Goal: Task Accomplishment & Management: Use online tool/utility

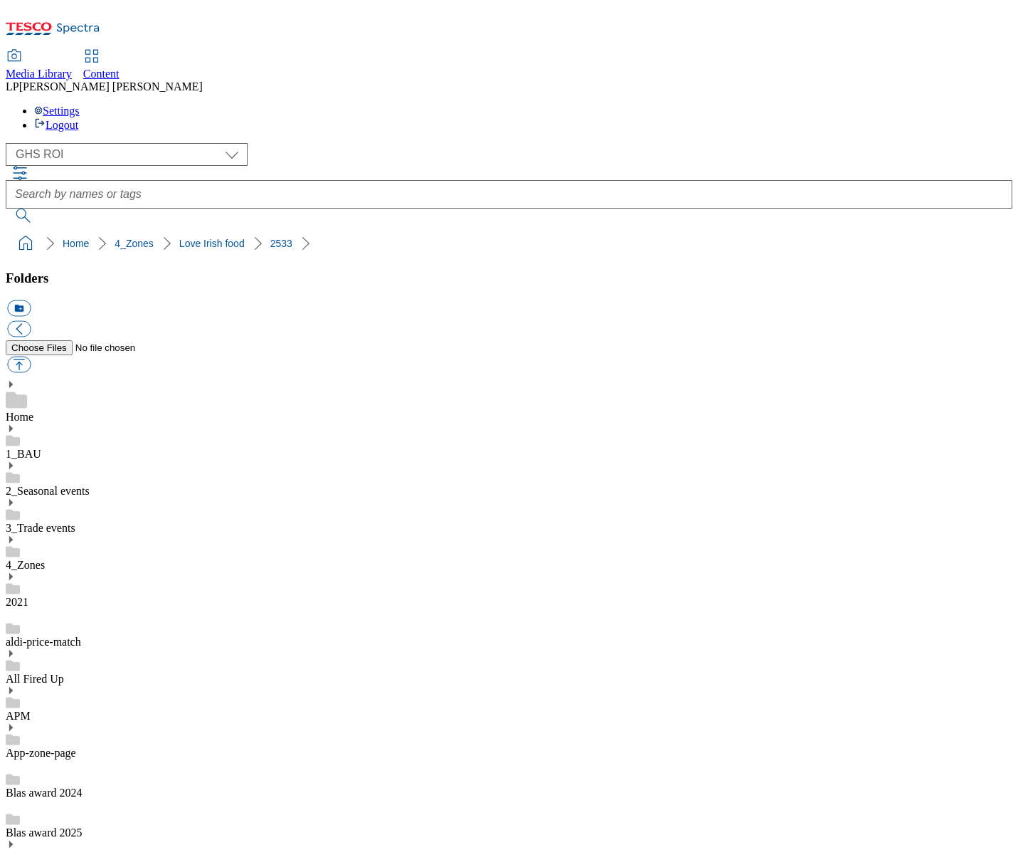
select select "flare-ghs-roi"
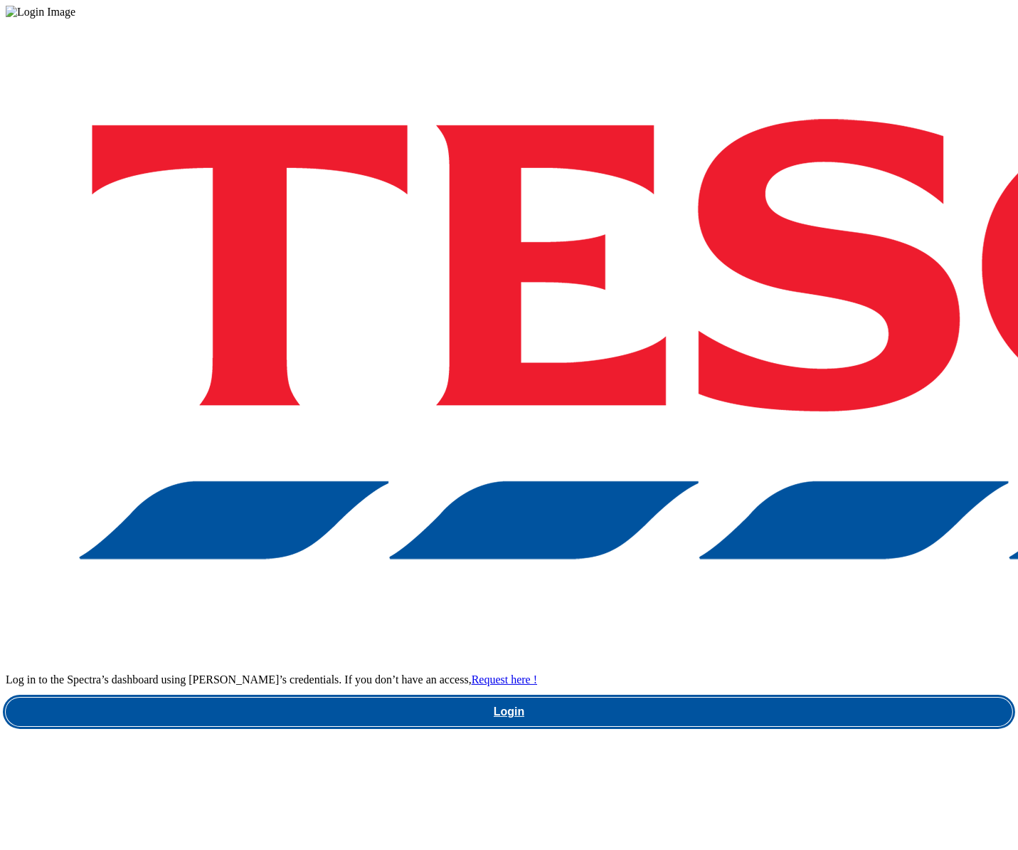
click at [697, 697] on link "Login" at bounding box center [509, 711] width 1007 height 28
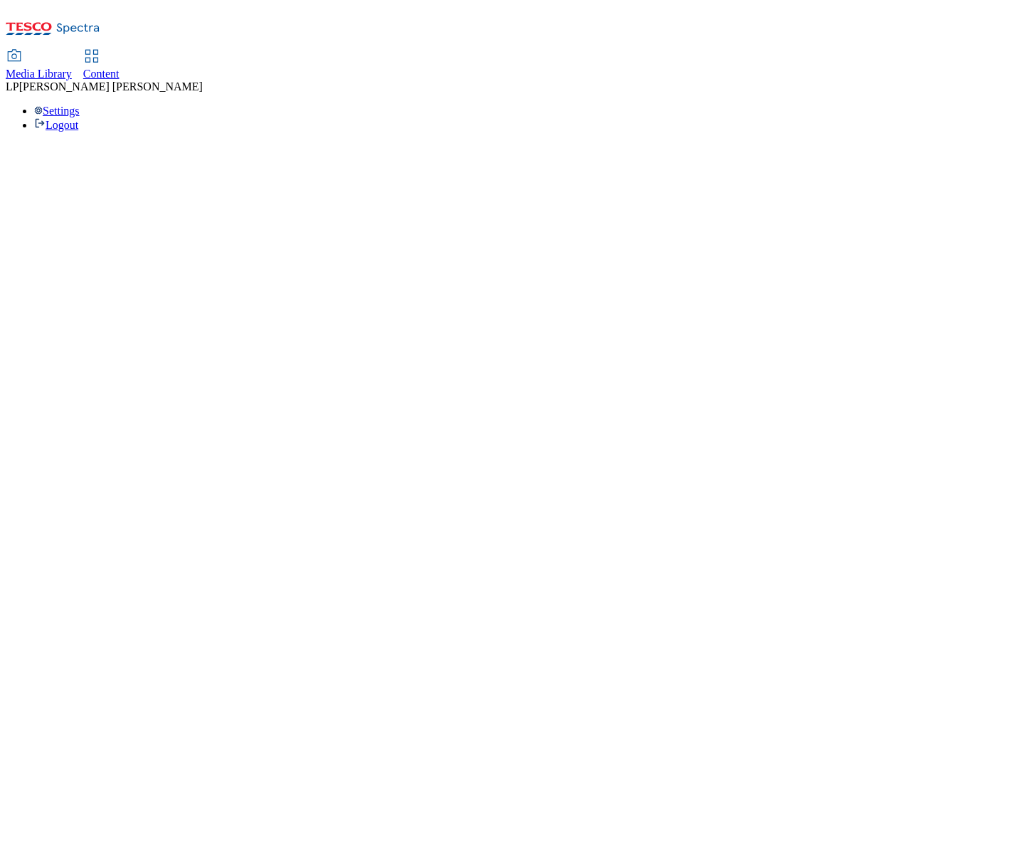
select select "flare-ghs-roi"
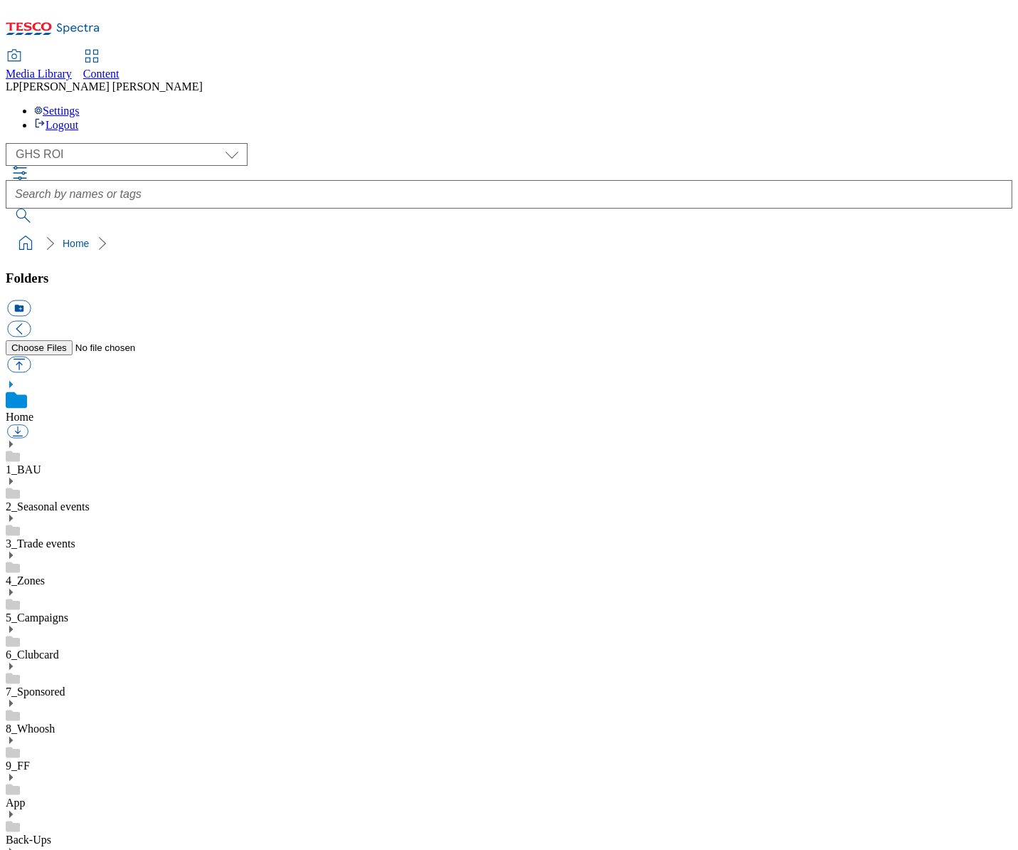
click at [13, 551] on use at bounding box center [11, 554] width 4 height 7
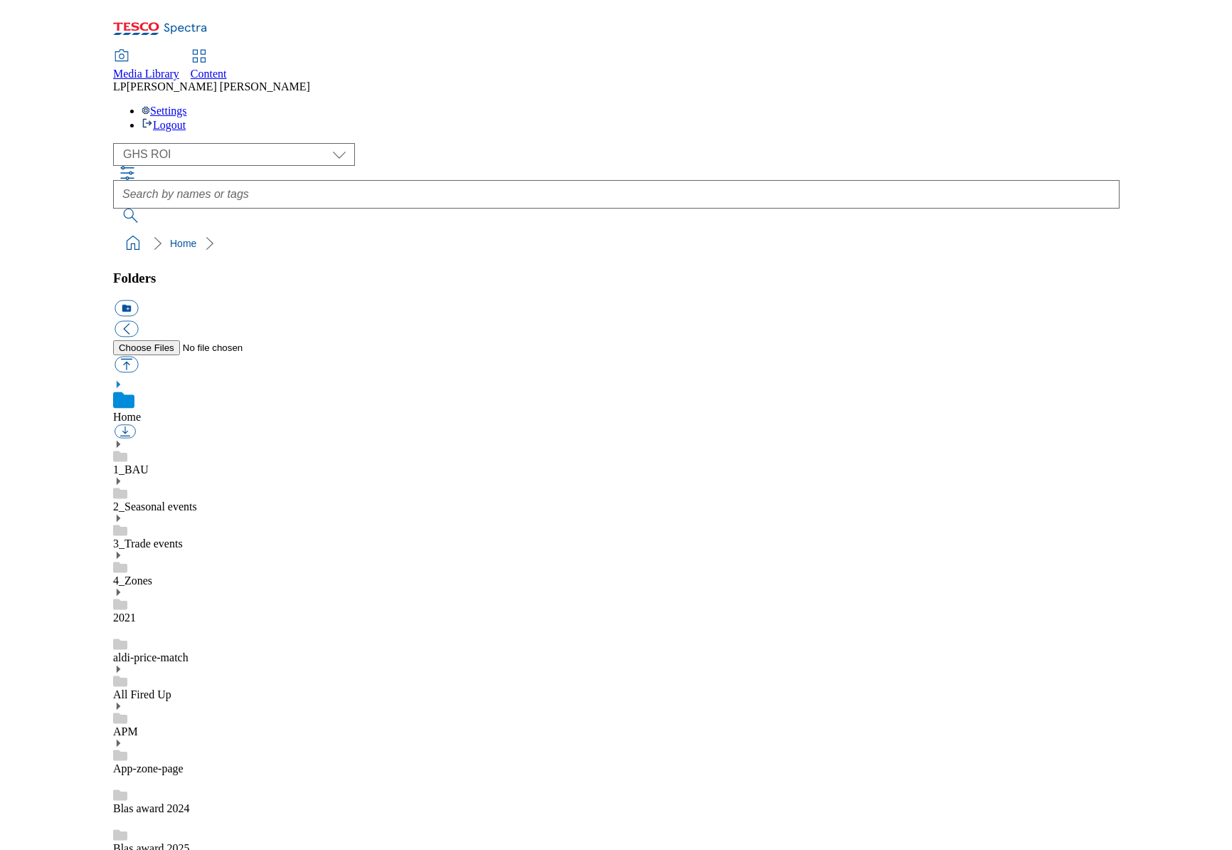
scroll to position [1, 0]
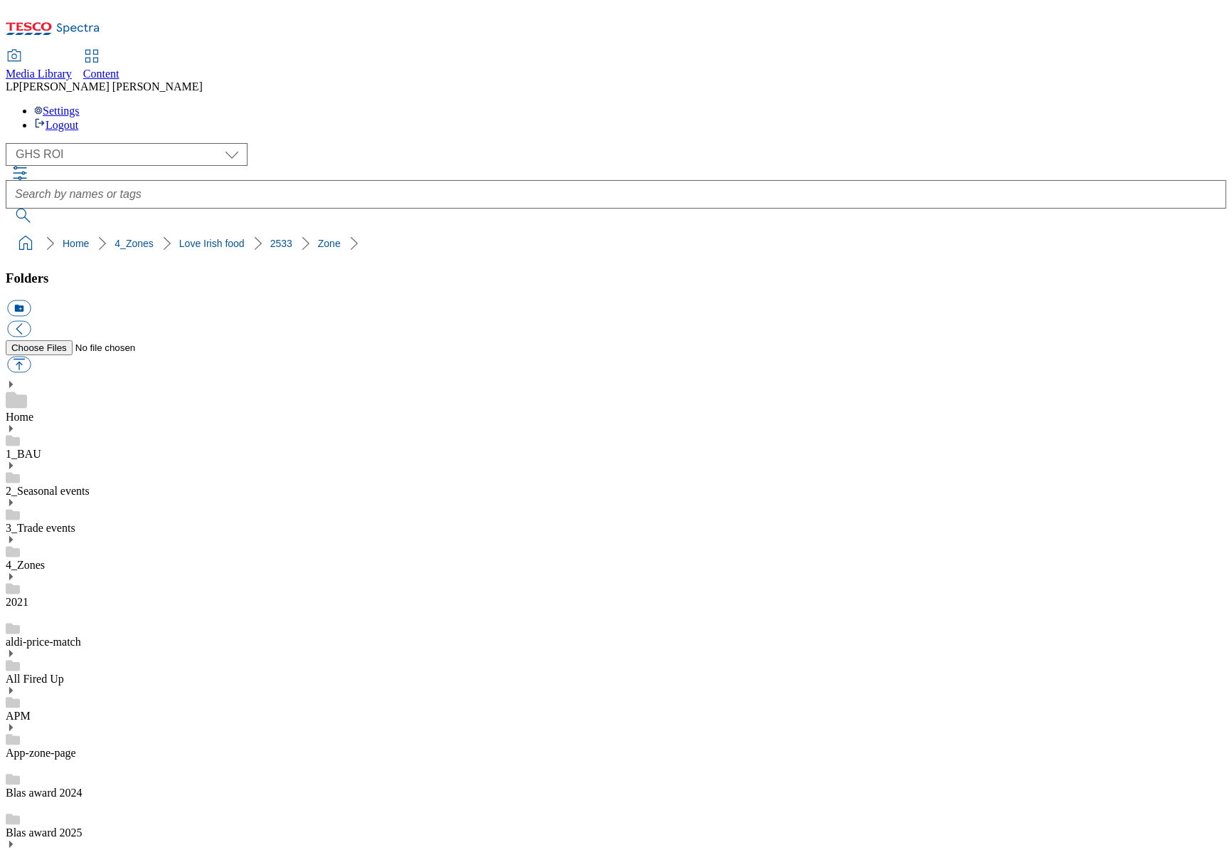
scroll to position [397, 0]
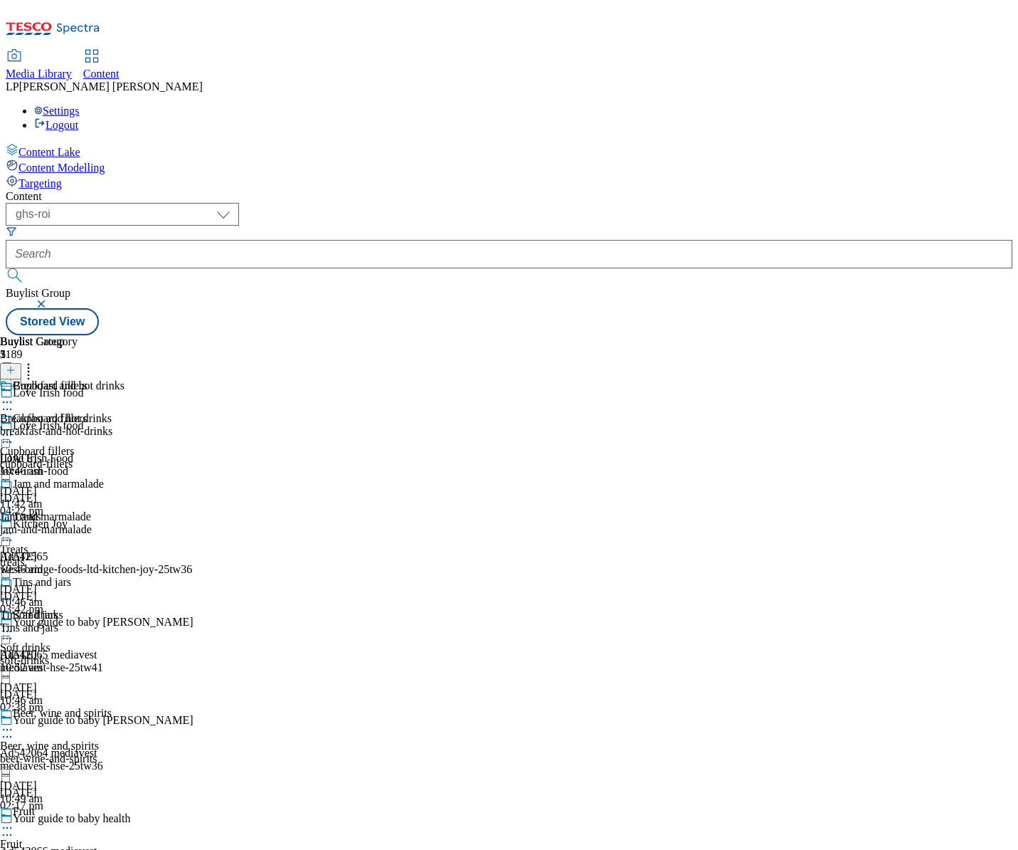
select select "ghs-roi"
click at [14, 526] on icon at bounding box center [7, 533] width 14 height 14
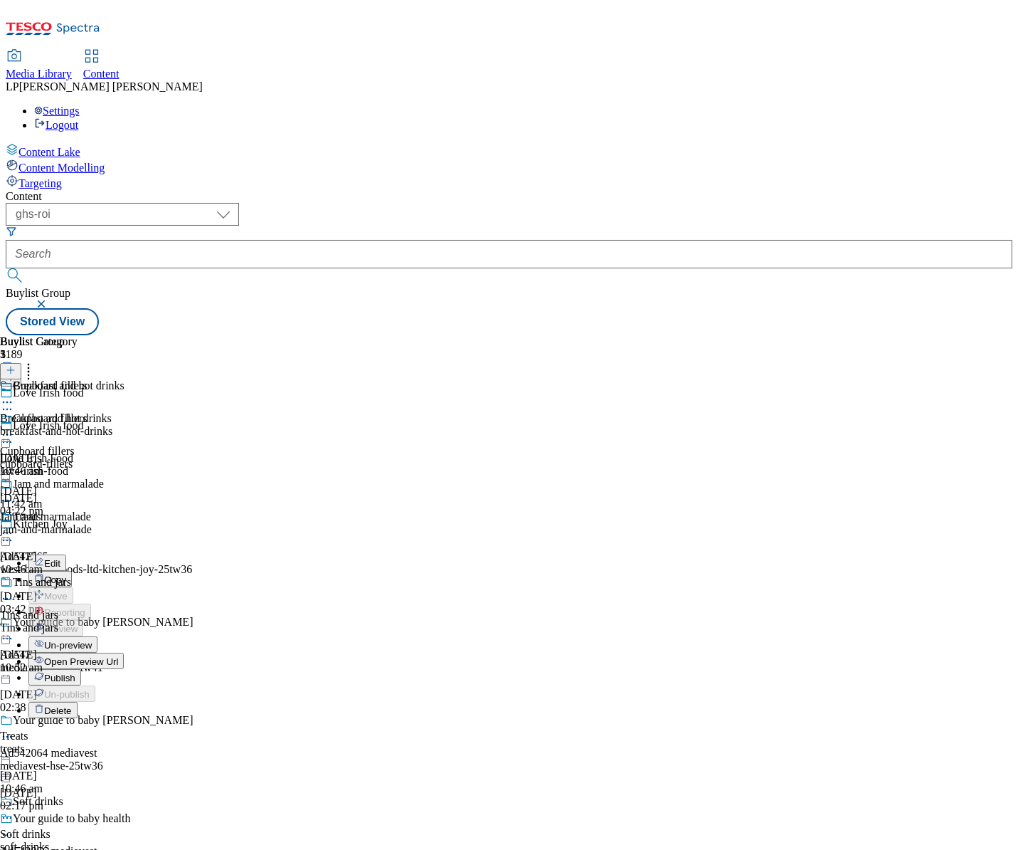
click at [66, 554] on button "Edit" at bounding box center [47, 562] width 38 height 16
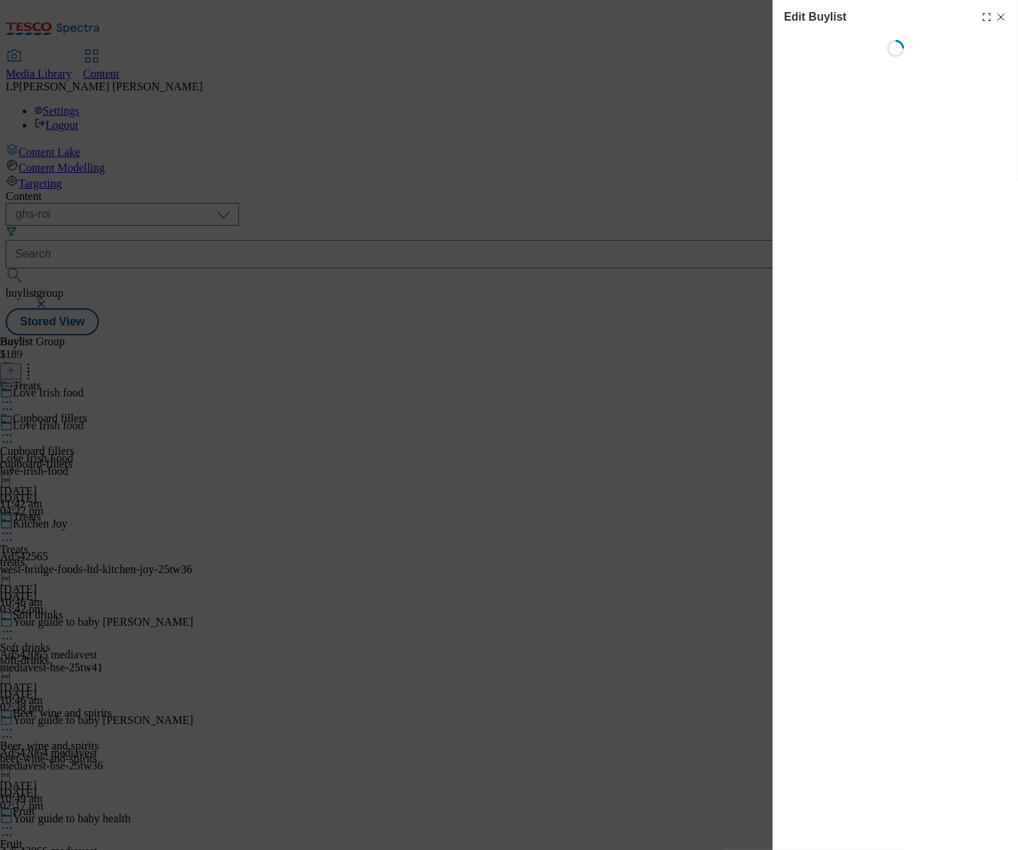
select select "evergreen"
select select "Banner"
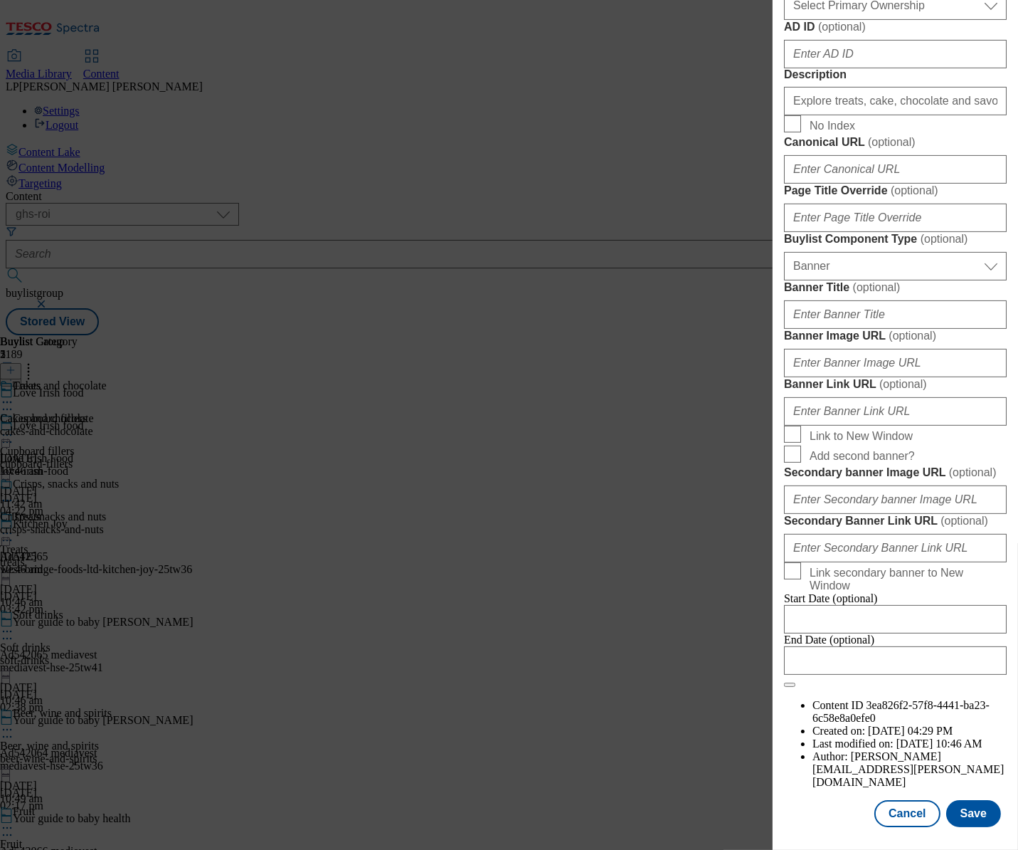
scroll to position [1229, 0]
click at [825, 349] on input "Banner Image URL ( optional )" at bounding box center [895, 363] width 223 height 28
paste input "[URL][DOMAIN_NAME]"
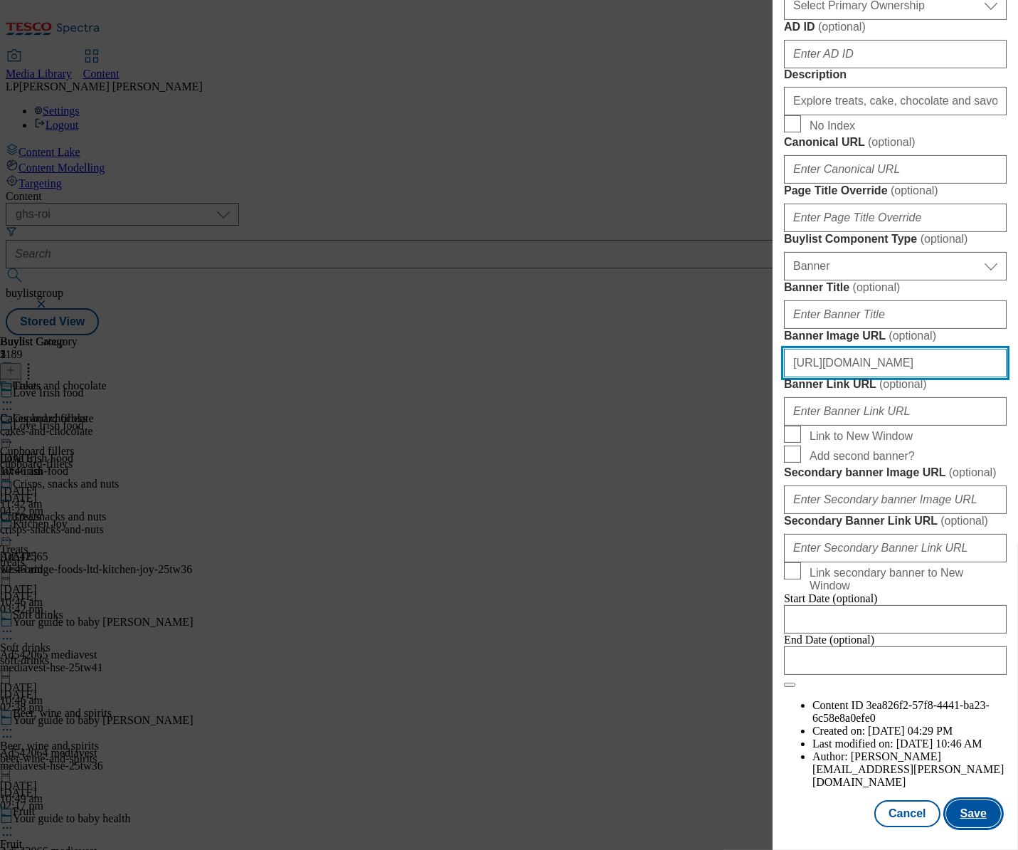
type input "[URL][DOMAIN_NAME]"
click at [964, 803] on button "Save" at bounding box center [973, 813] width 55 height 27
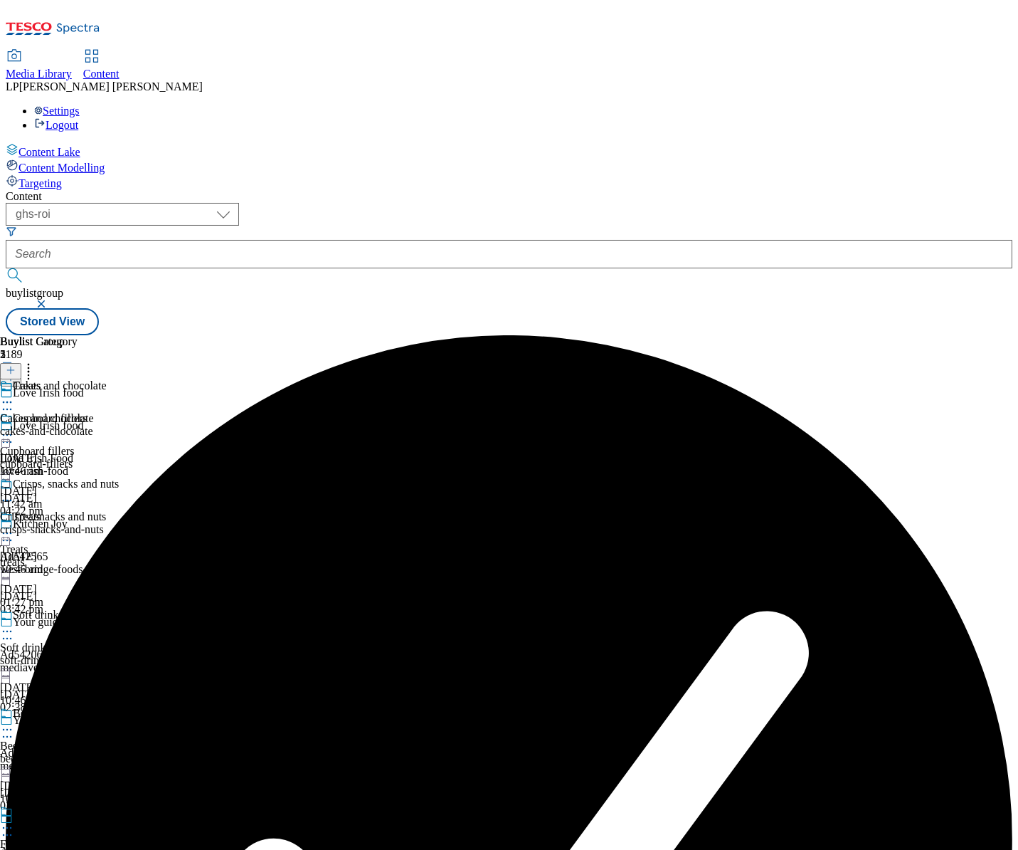
click at [14, 526] on icon at bounding box center [7, 533] width 14 height 14
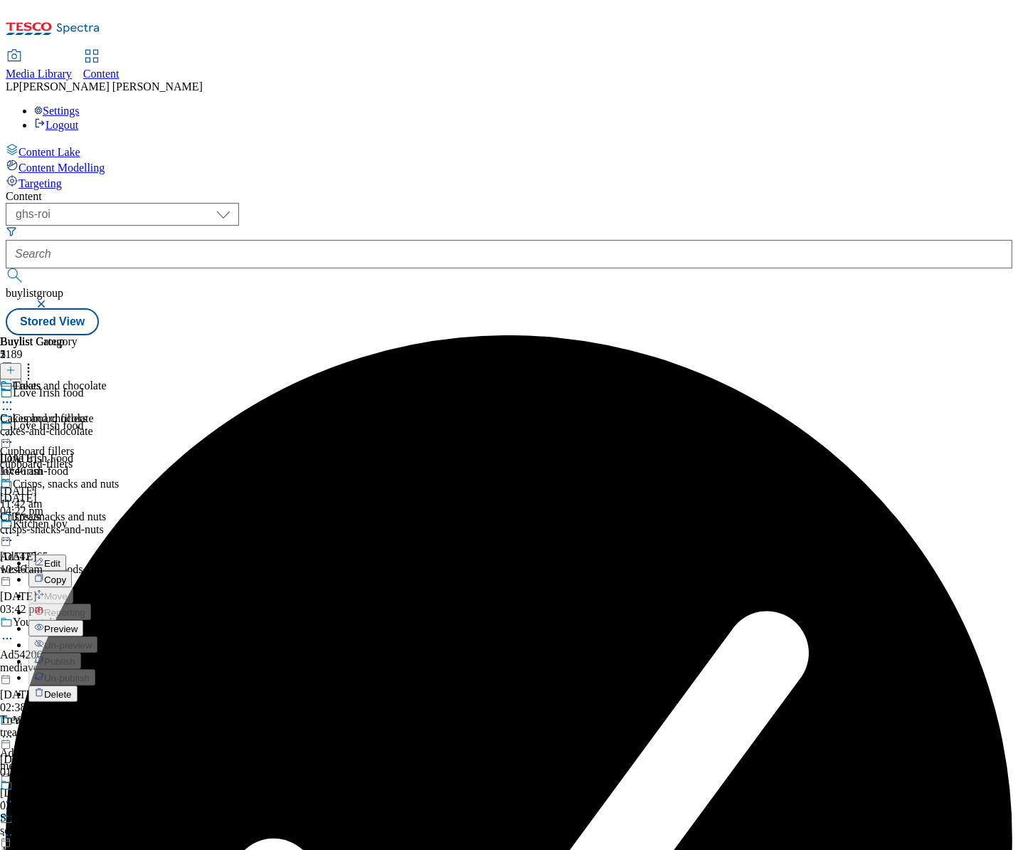
click at [78, 623] on span "Preview" at bounding box center [60, 628] width 33 height 11
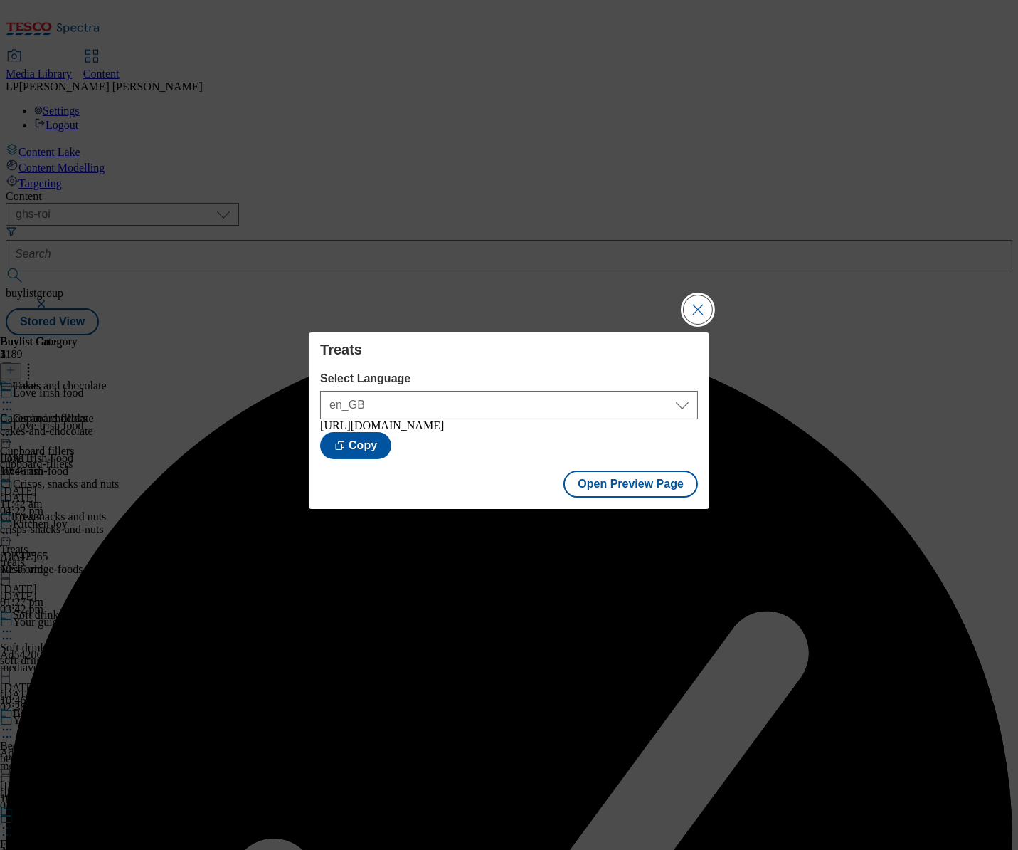
click at [694, 302] on button "Close Modal" at bounding box center [698, 309] width 28 height 28
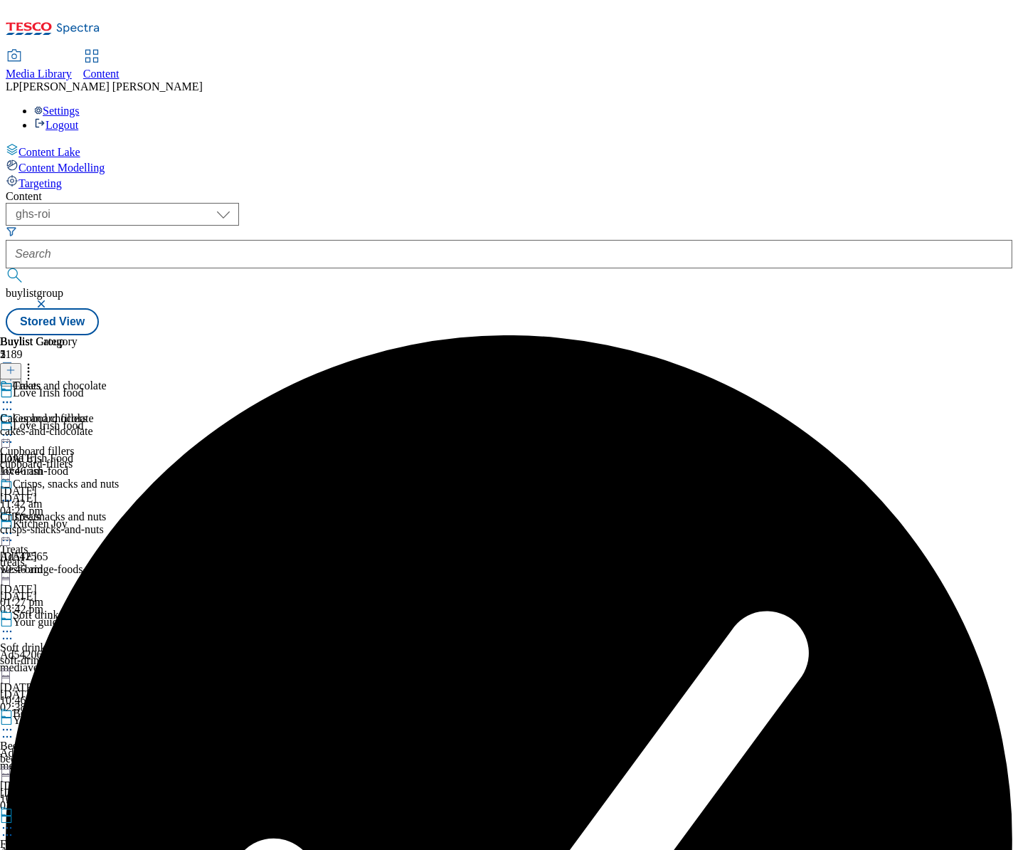
click at [14, 624] on icon at bounding box center [7, 631] width 14 height 14
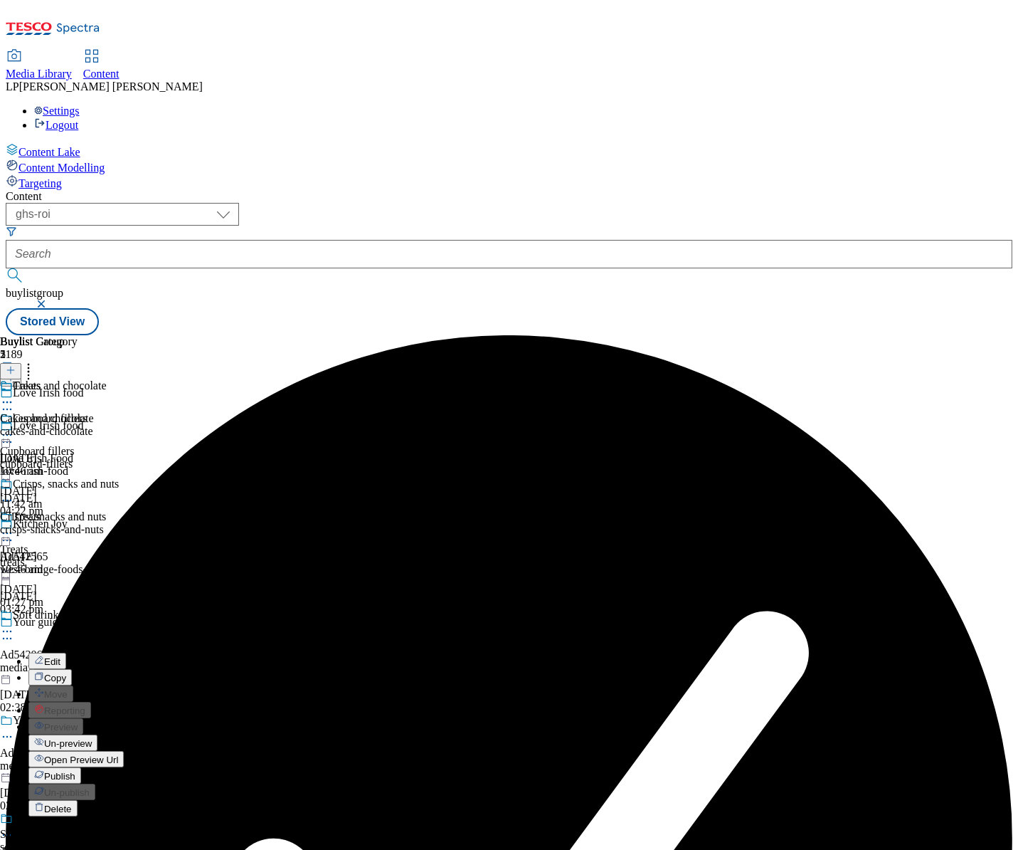
click at [124, 652] on li "Edit" at bounding box center [75, 660] width 95 height 16
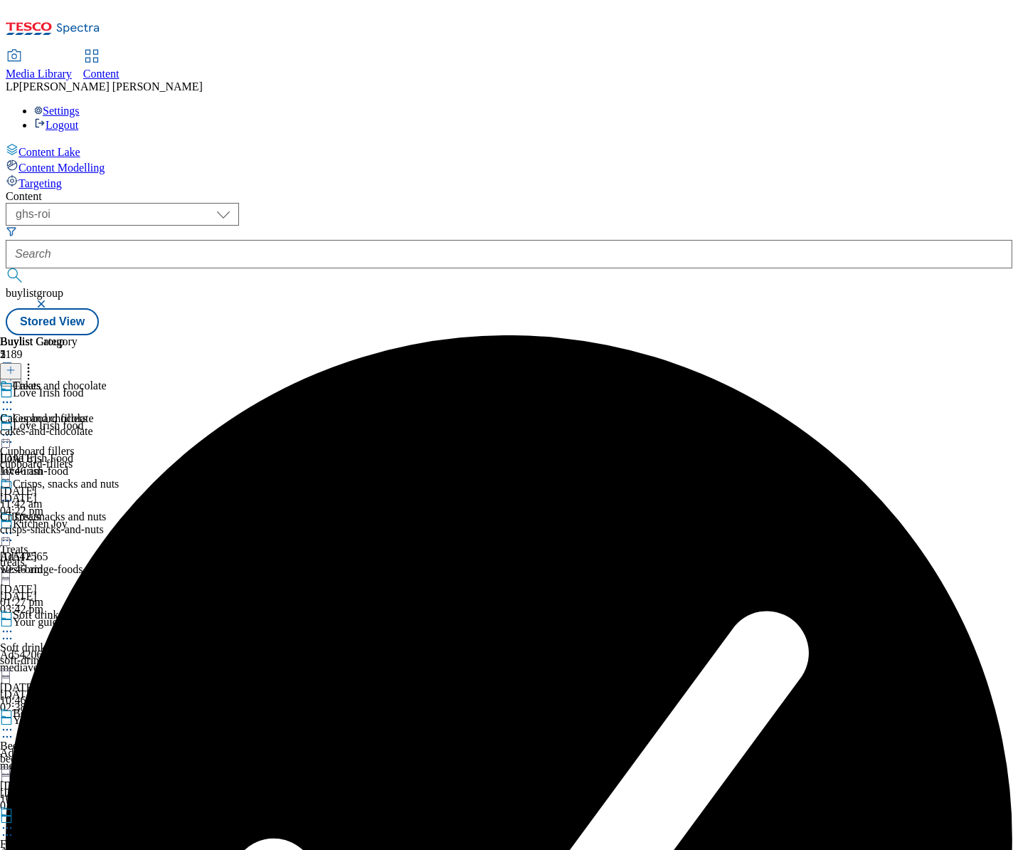
click at [14, 624] on icon at bounding box center [7, 631] width 14 height 14
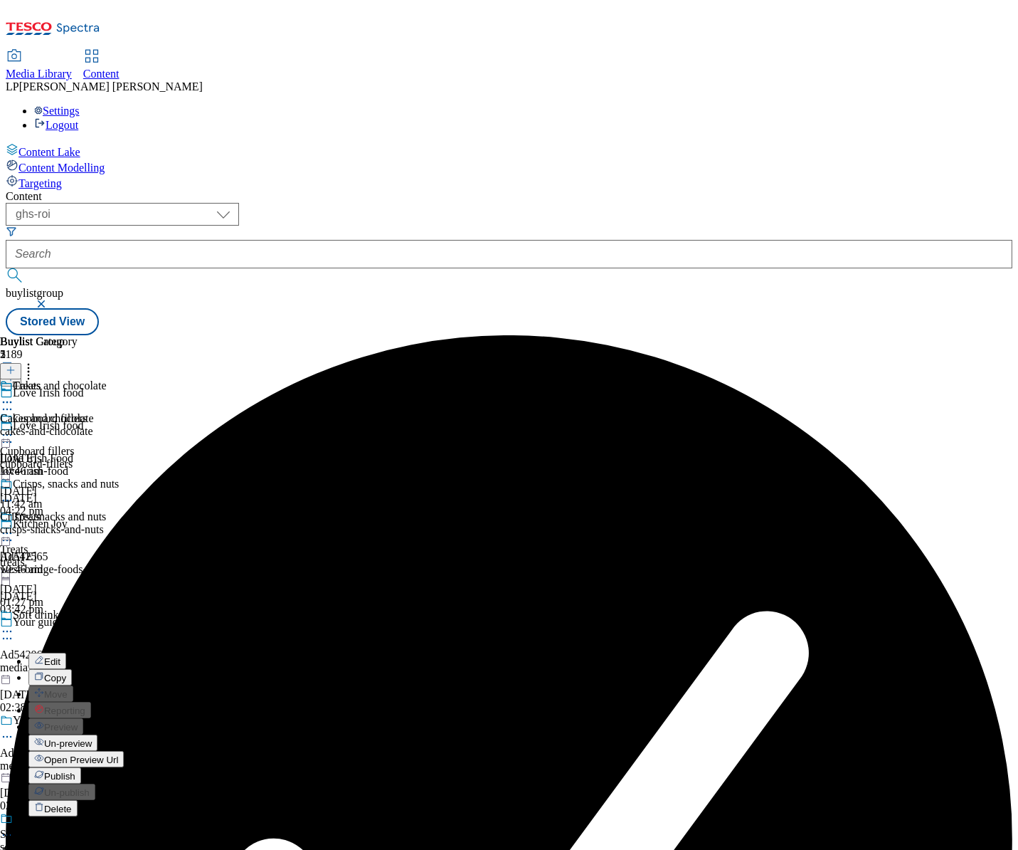
click at [66, 652] on button "Edit" at bounding box center [47, 660] width 38 height 16
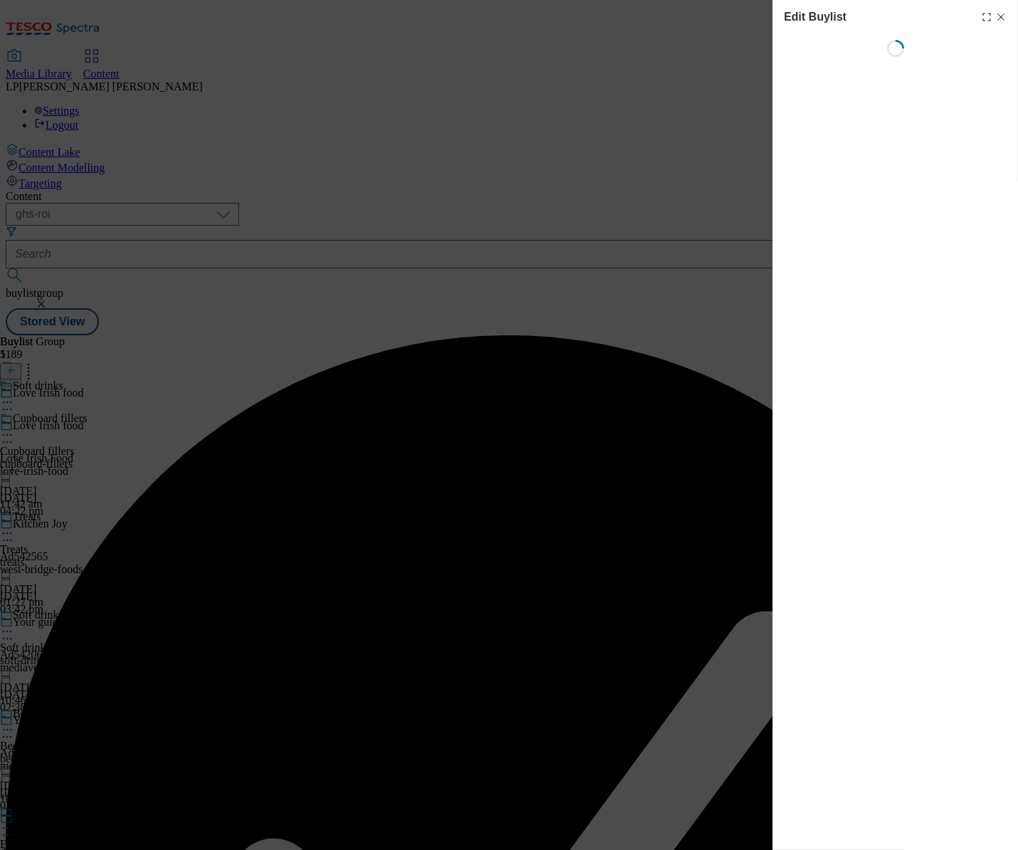
select select "evergreen"
select select "Banner"
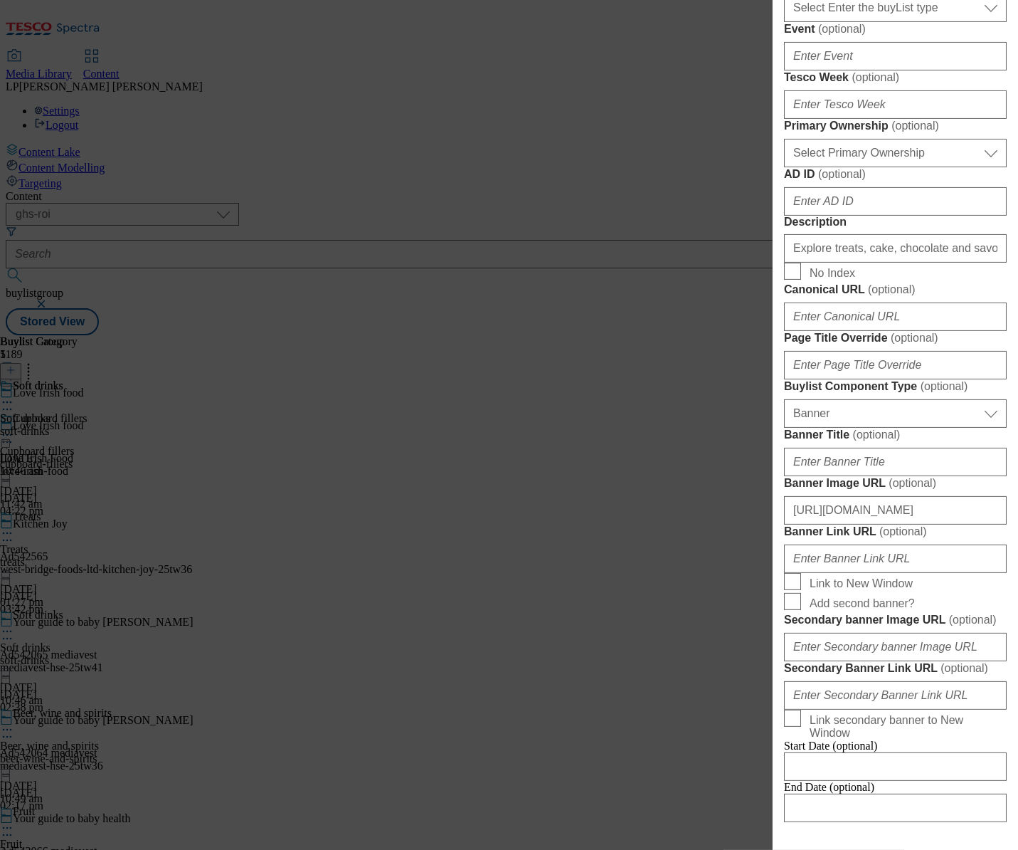
scroll to position [1082, 0]
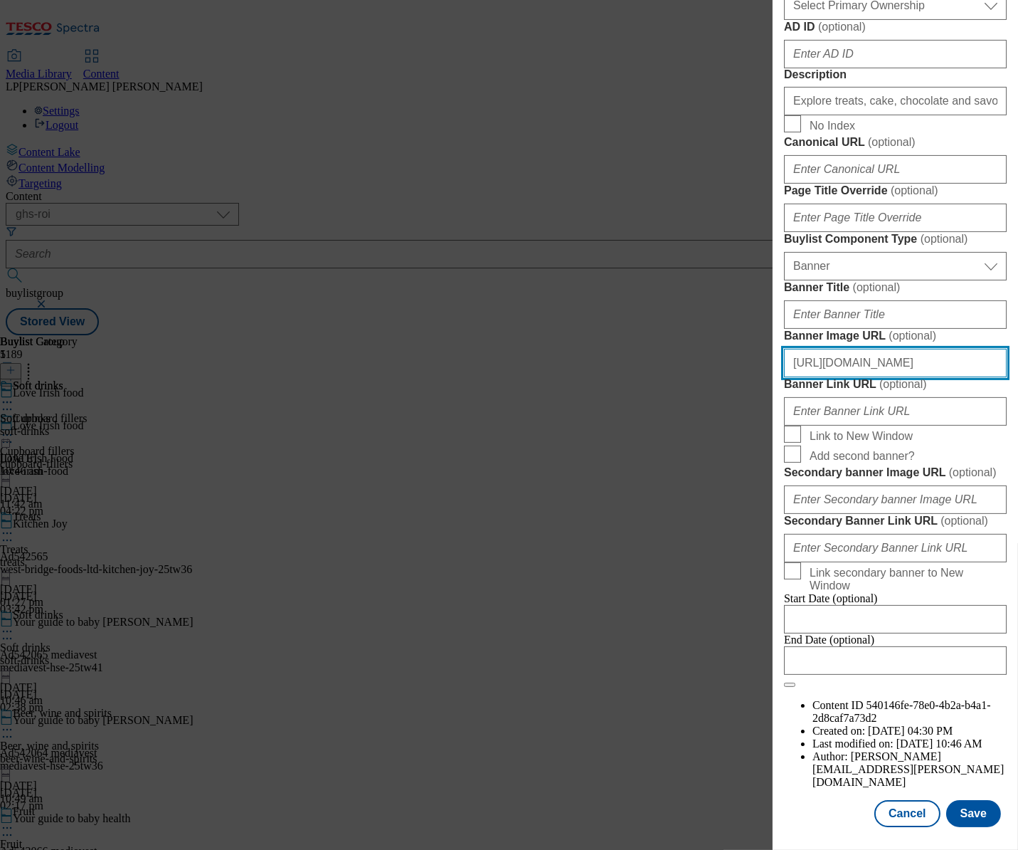
click at [830, 377] on input "[URL][DOMAIN_NAME]" at bounding box center [895, 363] width 223 height 28
click at [959, 803] on button "Save" at bounding box center [973, 813] width 55 height 27
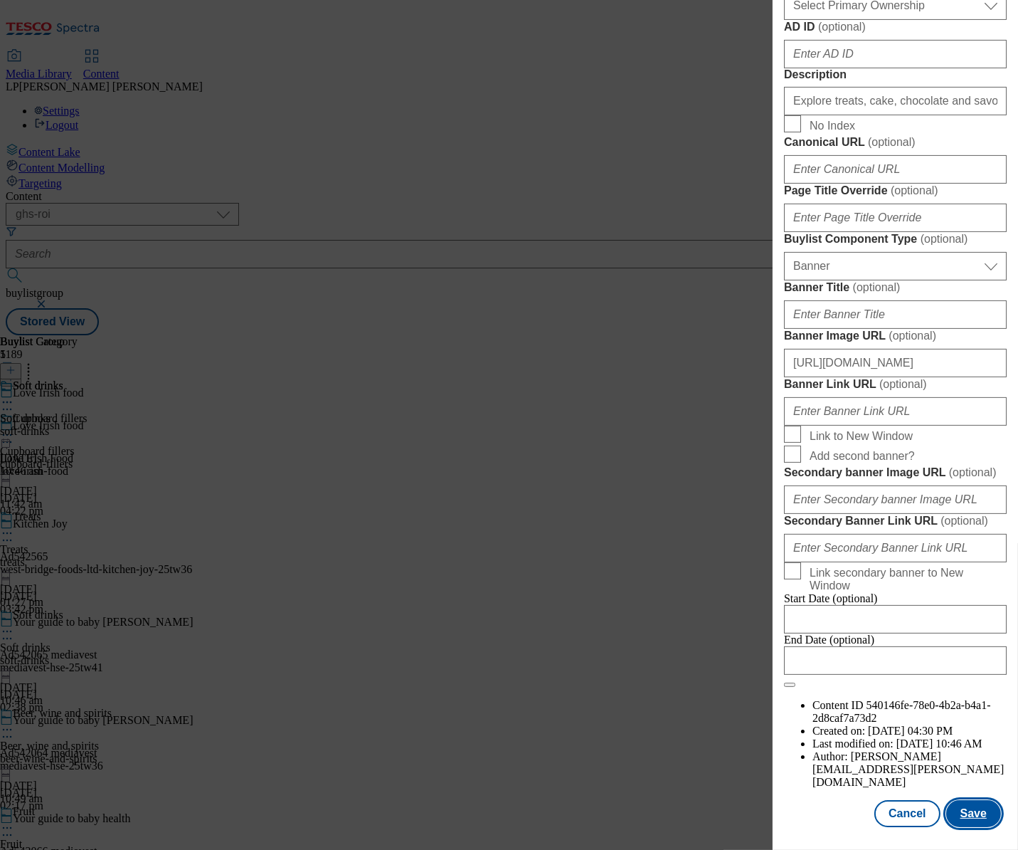
scroll to position [0, 0]
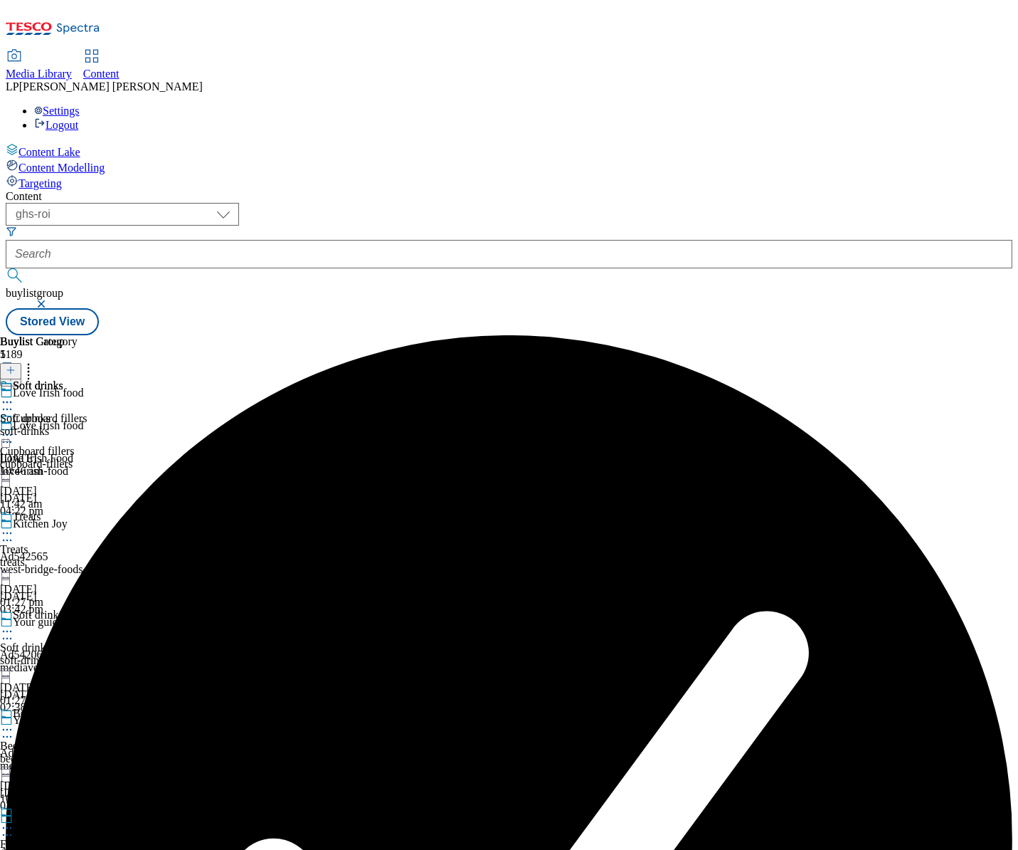
click at [14, 624] on icon at bounding box center [7, 631] width 14 height 14
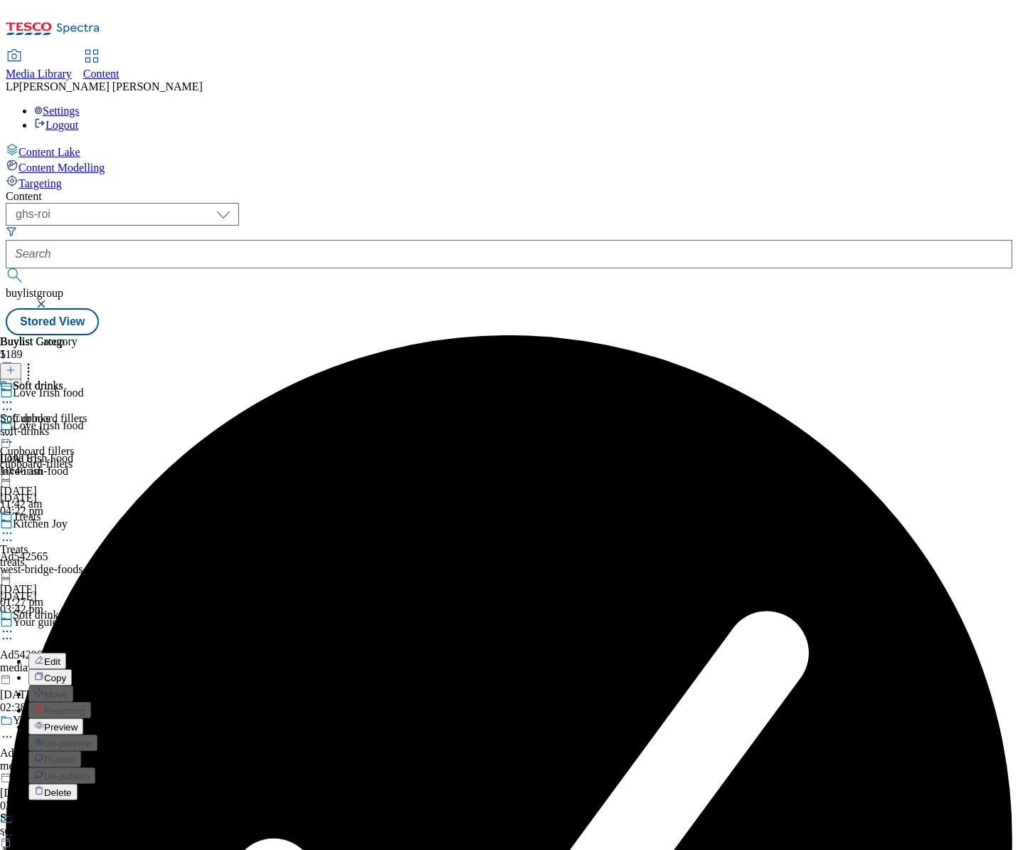
click at [83, 718] on button "Preview" at bounding box center [55, 726] width 55 height 16
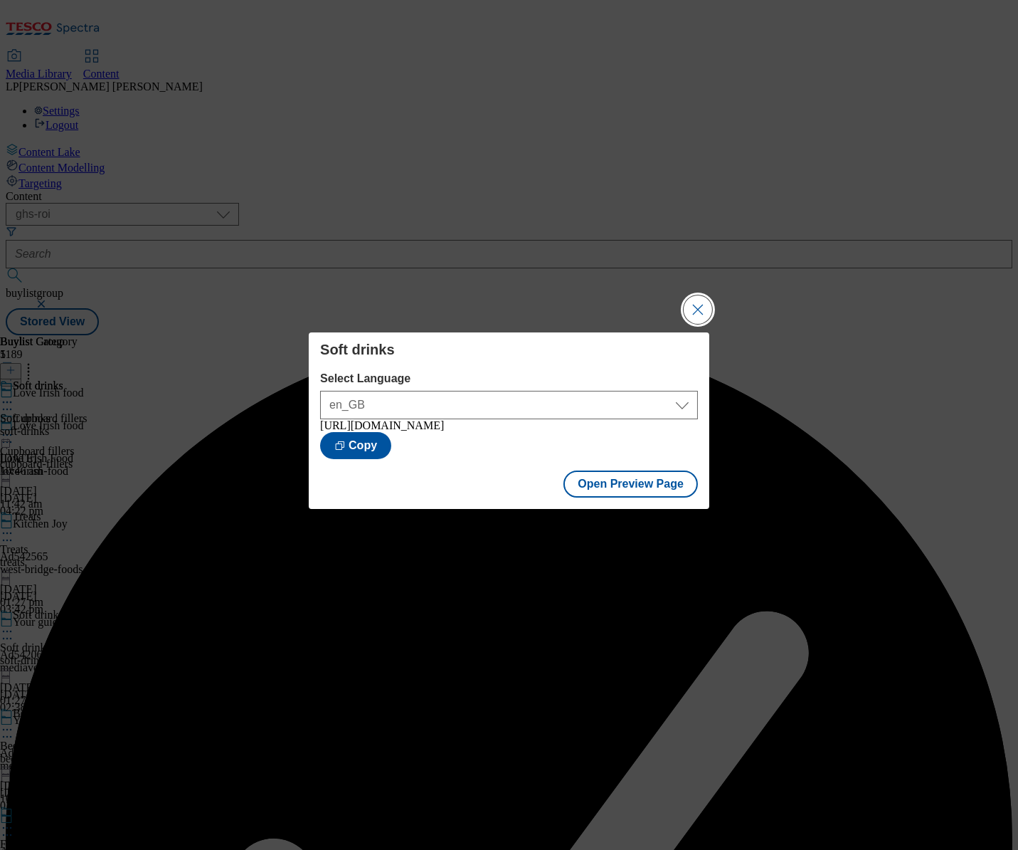
click at [699, 304] on button "Close Modal" at bounding box center [698, 309] width 28 height 28
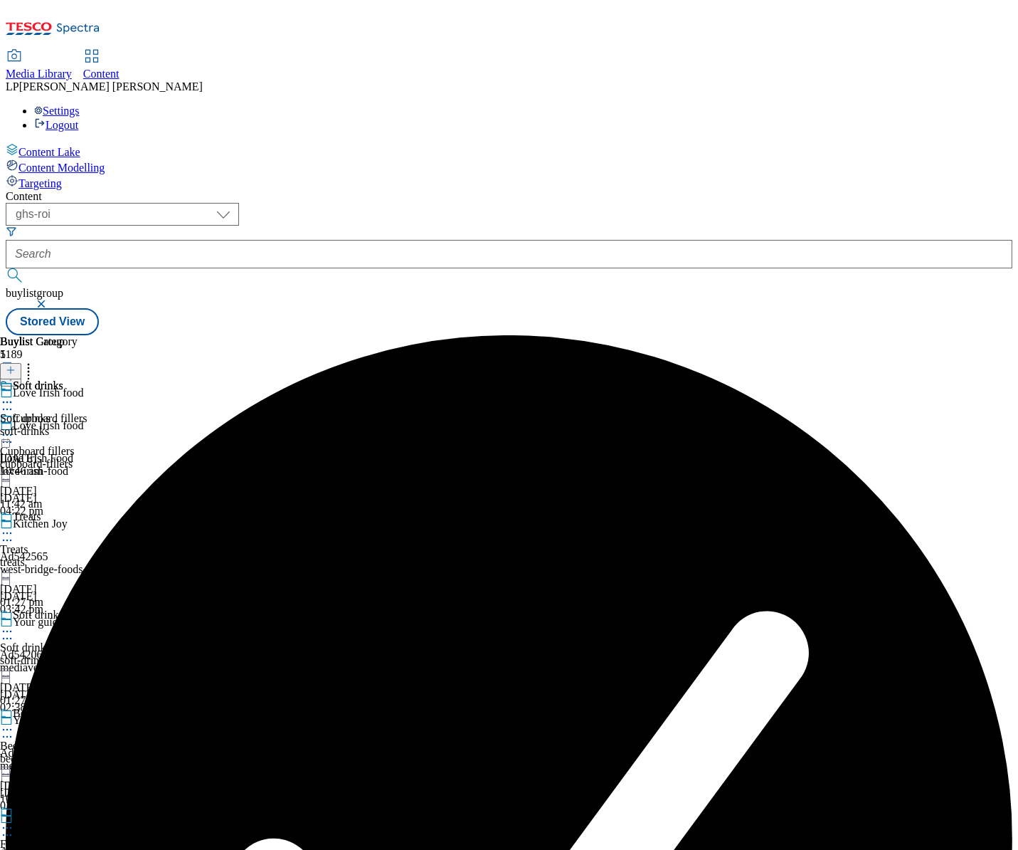
scroll to position [281, 0]
click at [112, 722] on div at bounding box center [56, 730] width 112 height 17
click at [124, 751] on li "Edit" at bounding box center [75, 759] width 95 height 16
click at [14, 722] on icon at bounding box center [7, 729] width 14 height 14
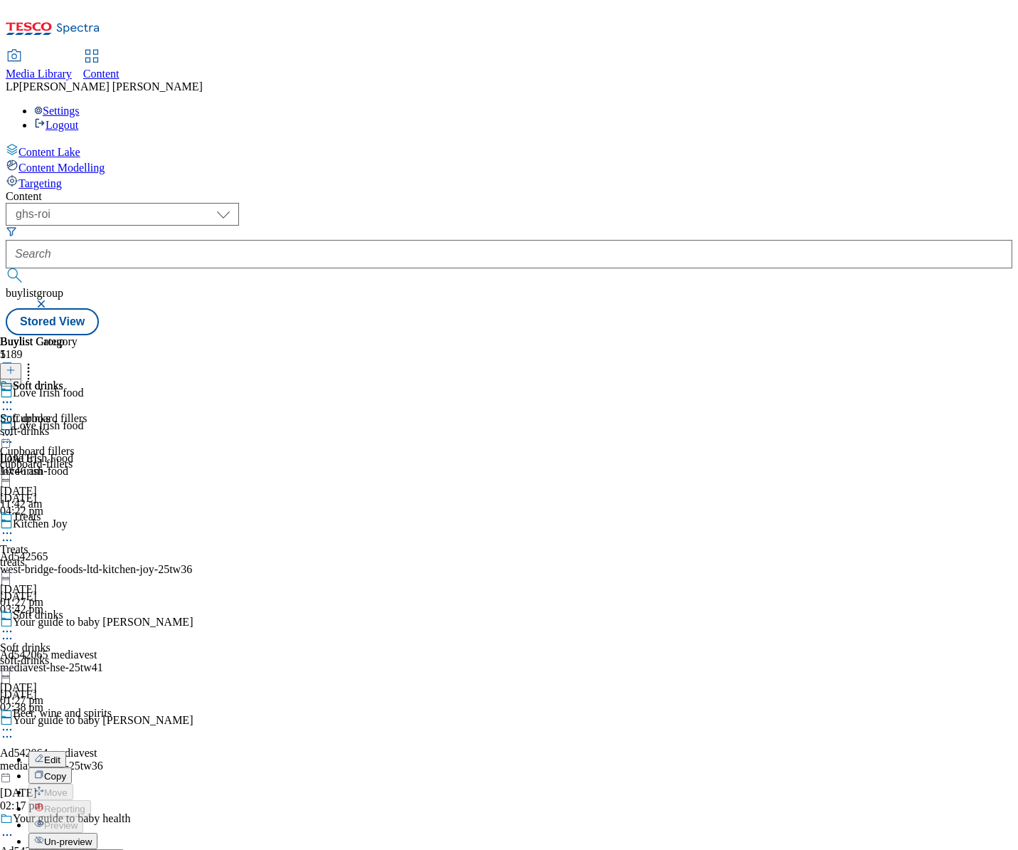
click at [66, 751] on button "Edit" at bounding box center [47, 759] width 38 height 16
select select "evergreen"
select select "Banner"
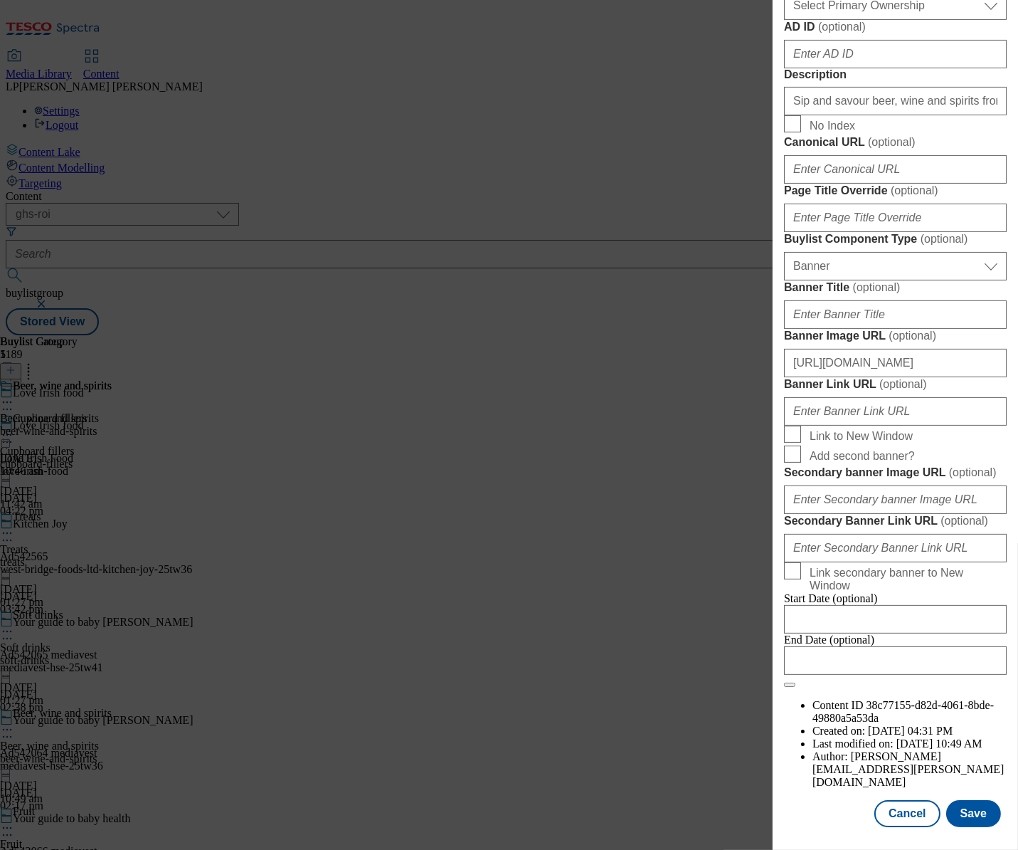
scroll to position [906, 0]
click at [876, 377] on input "[URL][DOMAIN_NAME]" at bounding box center [895, 363] width 223 height 28
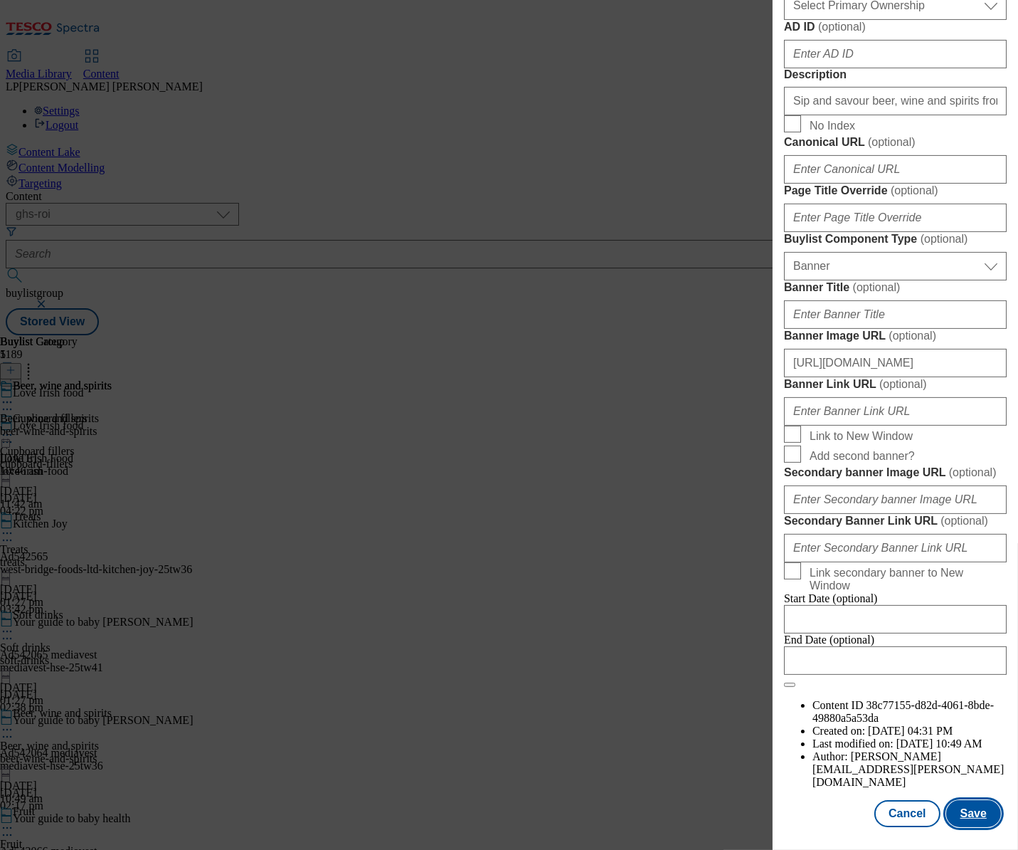
click at [967, 806] on button "Save" at bounding box center [973, 813] width 55 height 27
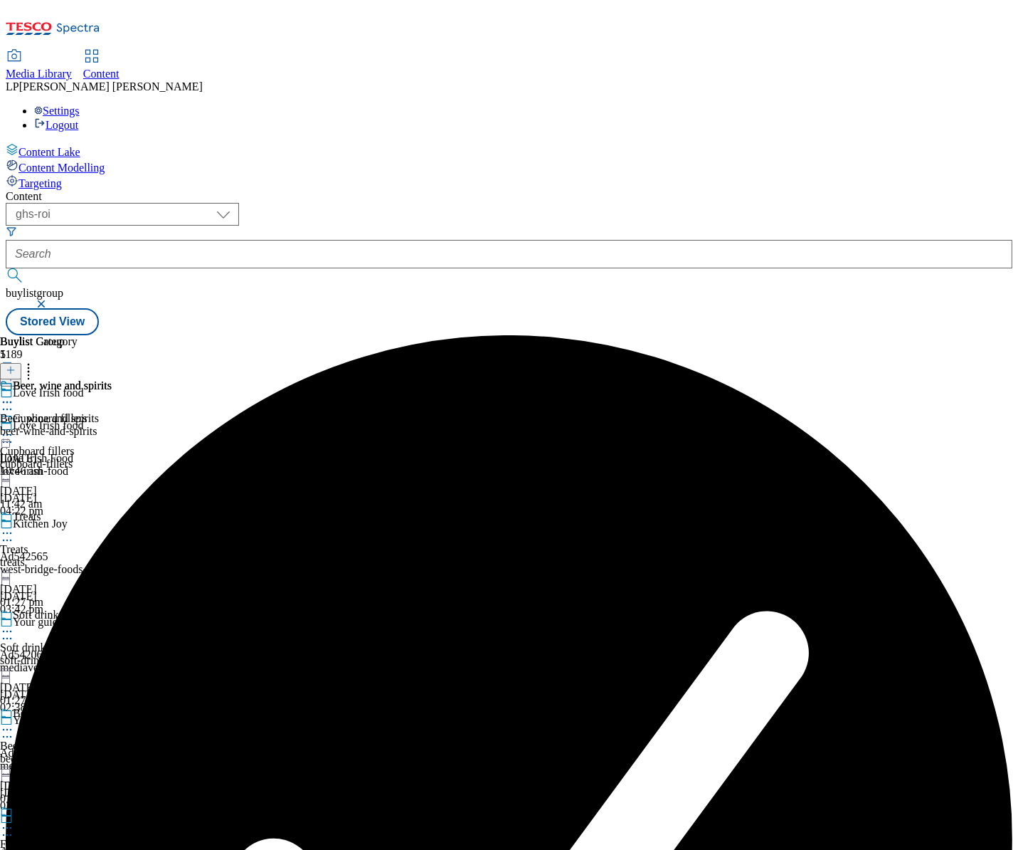
click at [14, 395] on icon at bounding box center [7, 402] width 14 height 14
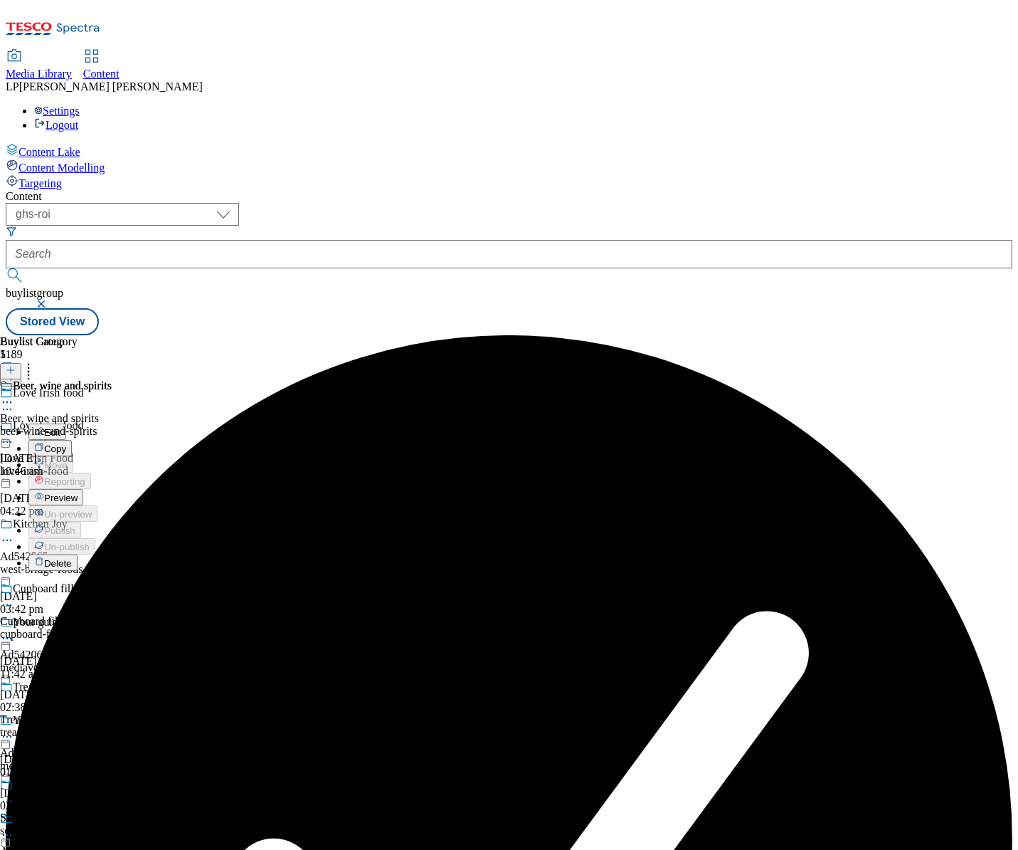
click at [83, 489] on button "Preview" at bounding box center [55, 497] width 55 height 16
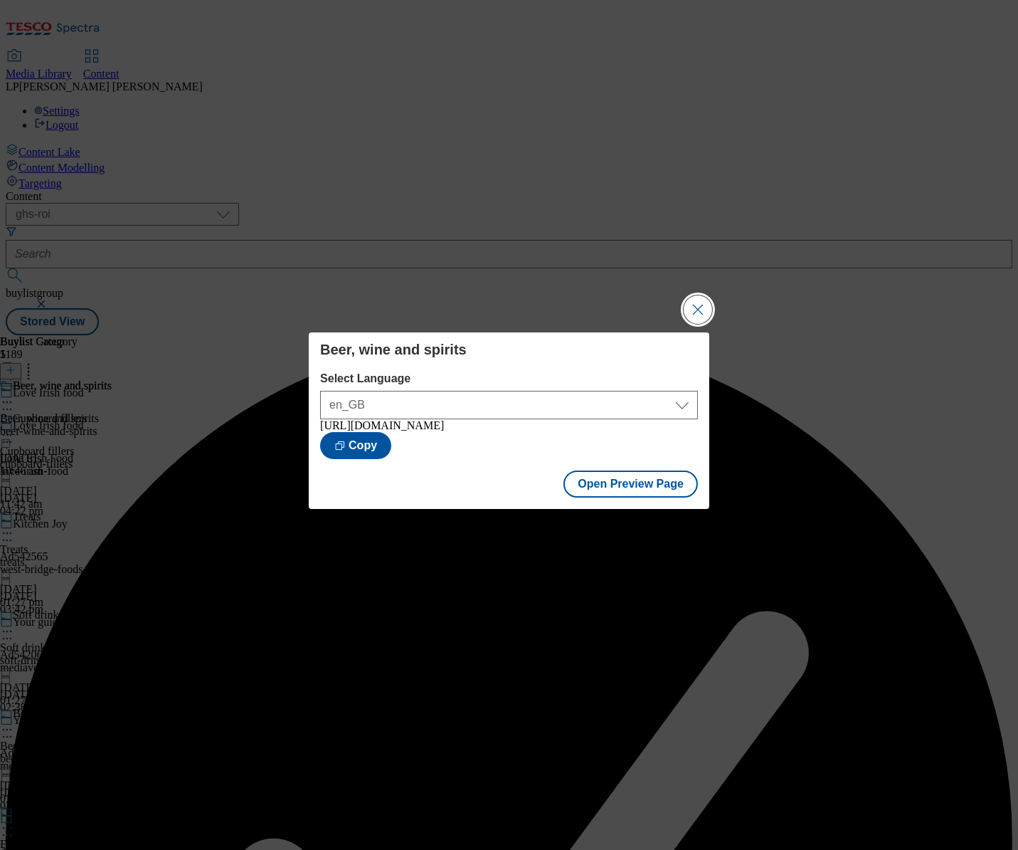
click at [699, 317] on button "Close Modal" at bounding box center [698, 309] width 28 height 28
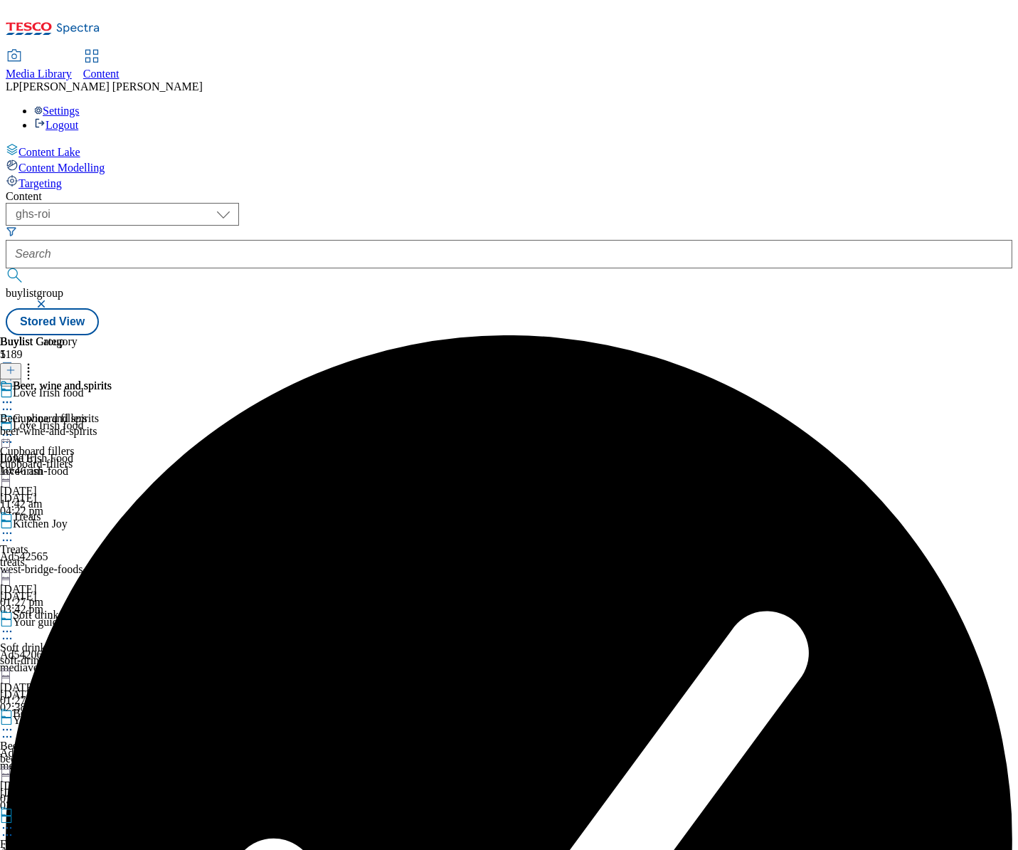
scroll to position [281, 0]
click at [14, 820] on icon at bounding box center [7, 827] width 14 height 14
click at [66, 849] on button "Edit" at bounding box center [47, 857] width 38 height 16
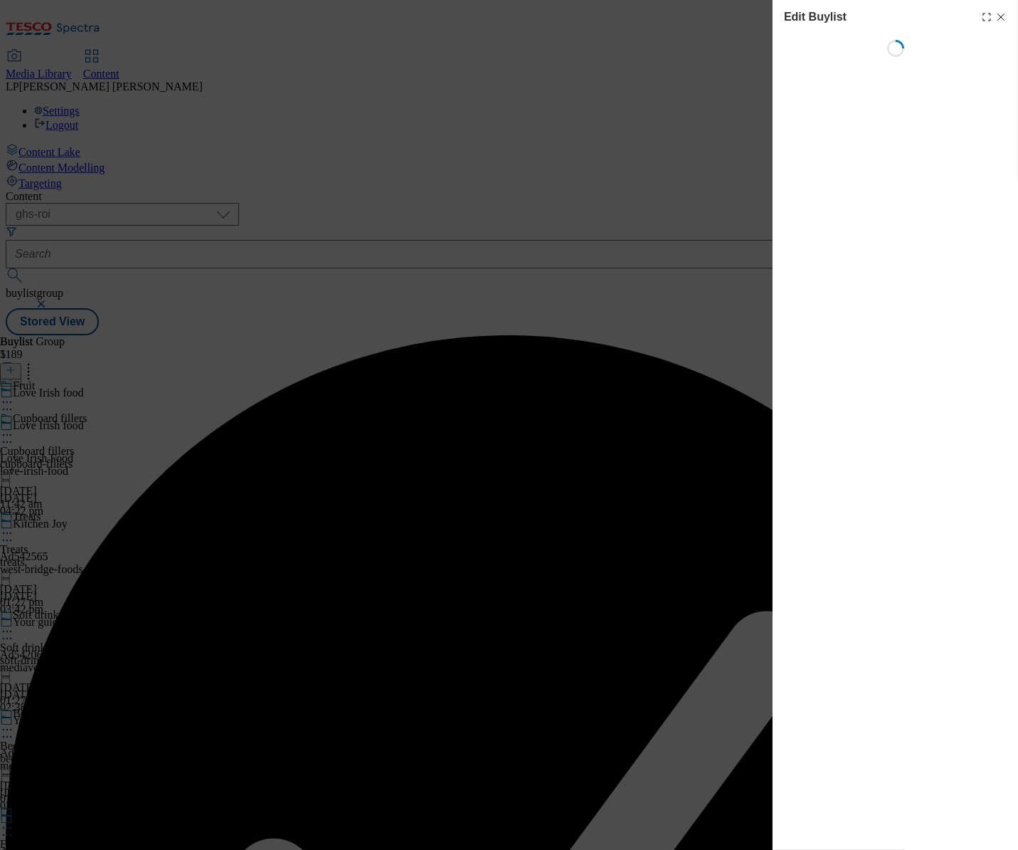
select select "evergreen"
select select "Banner"
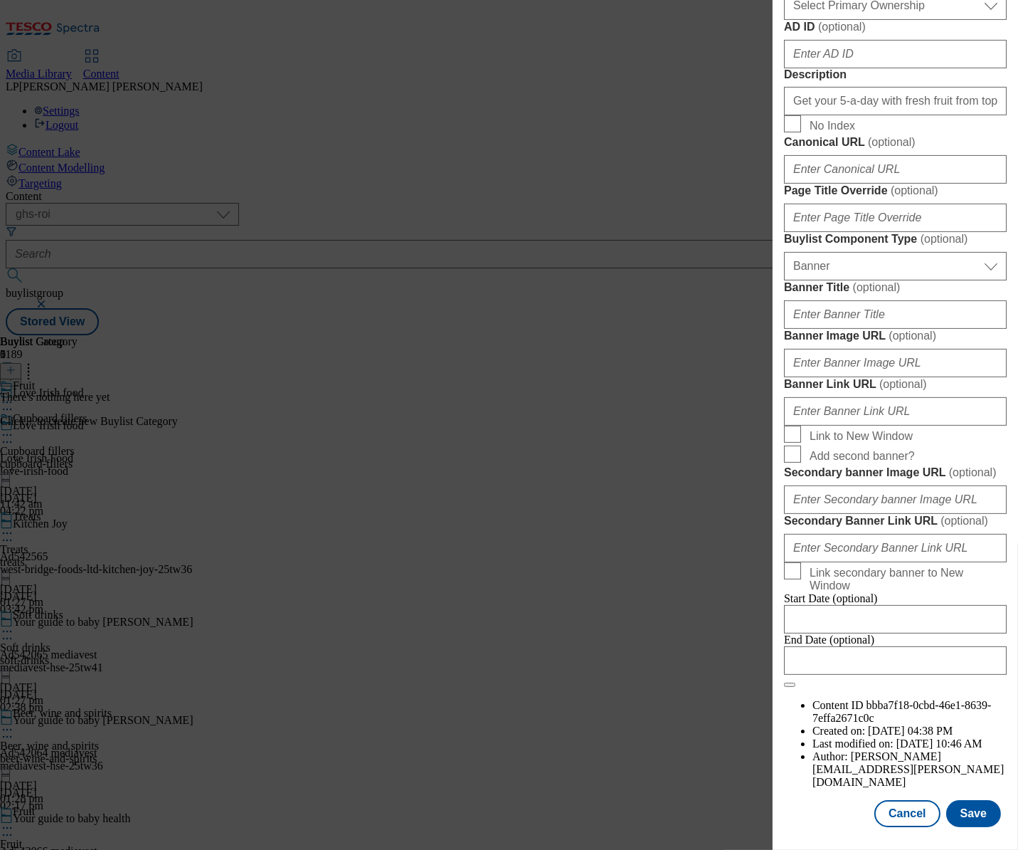
scroll to position [1071, 0]
click at [872, 377] on input "Banner Image URL ( optional )" at bounding box center [895, 363] width 223 height 28
paste input "[URL][DOMAIN_NAME]"
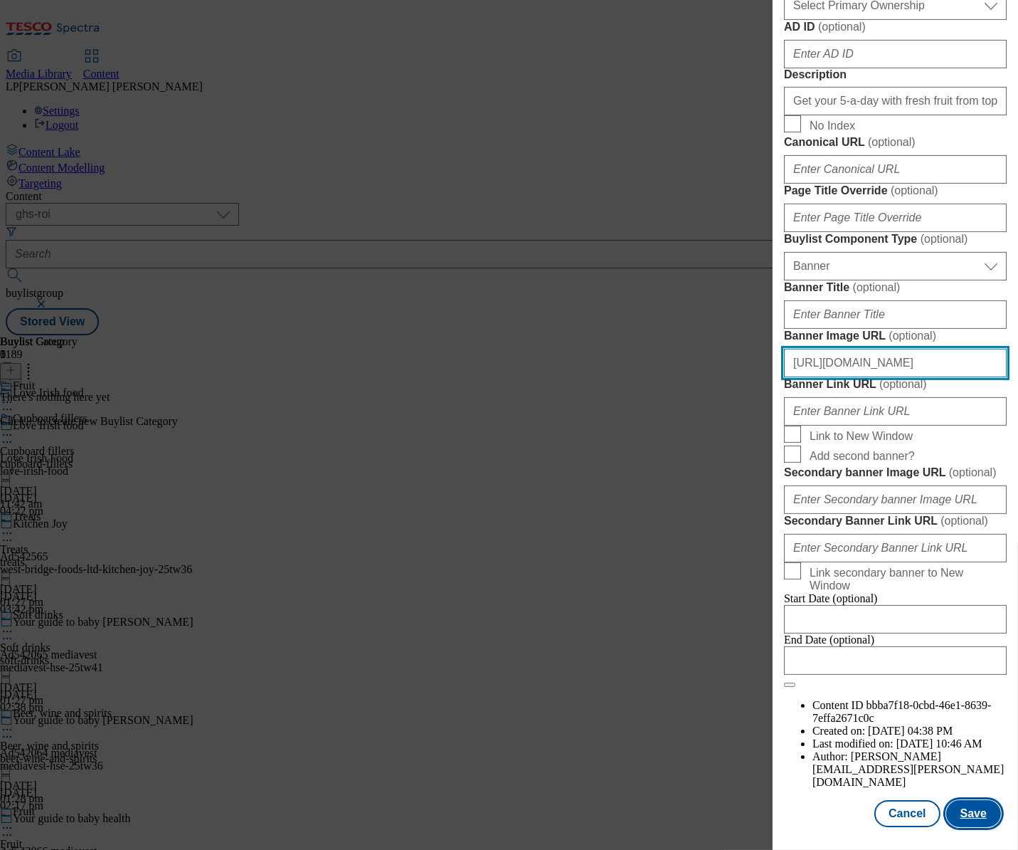
type input "[URL][DOMAIN_NAME]"
click at [975, 806] on button "Save" at bounding box center [973, 813] width 55 height 27
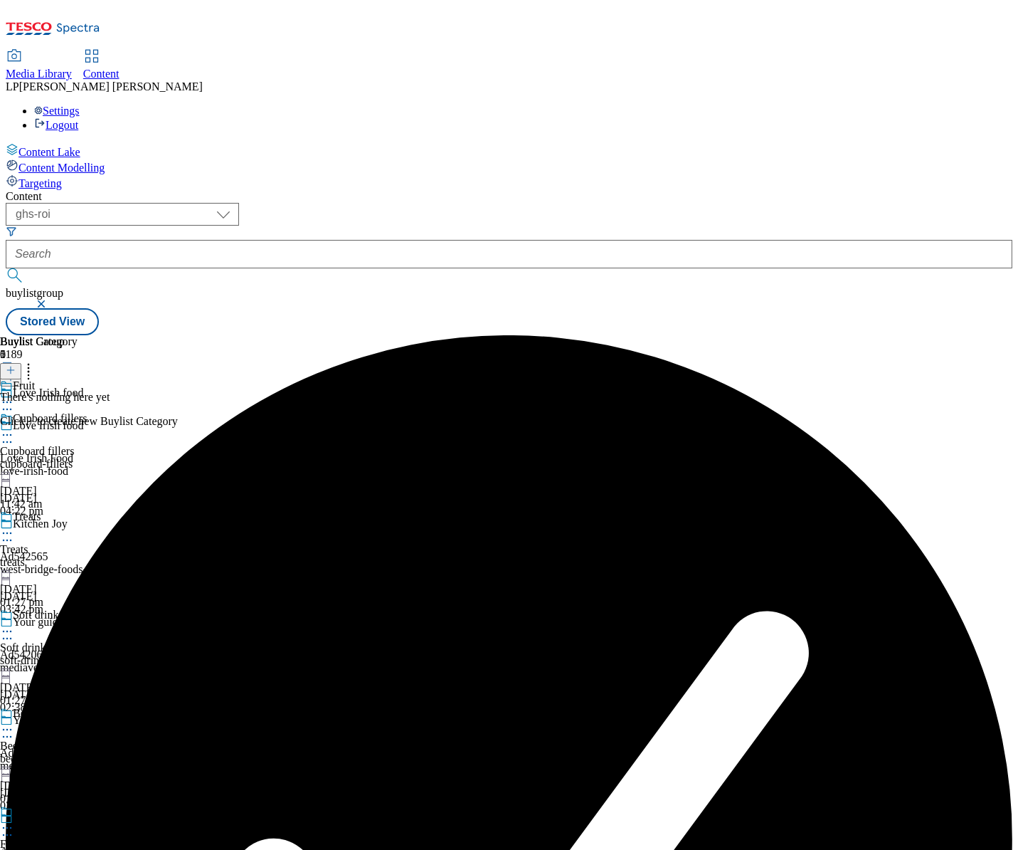
click at [14, 395] on icon at bounding box center [7, 402] width 14 height 14
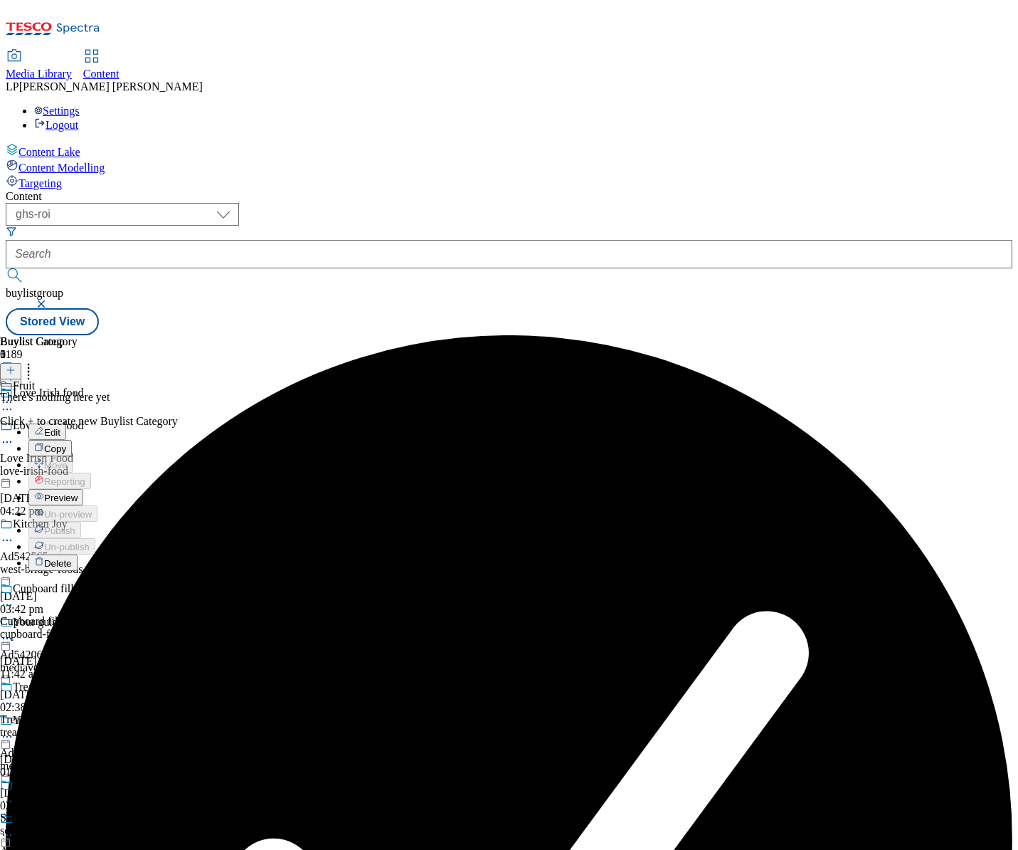
click at [83, 489] on button "Preview" at bounding box center [55, 497] width 55 height 16
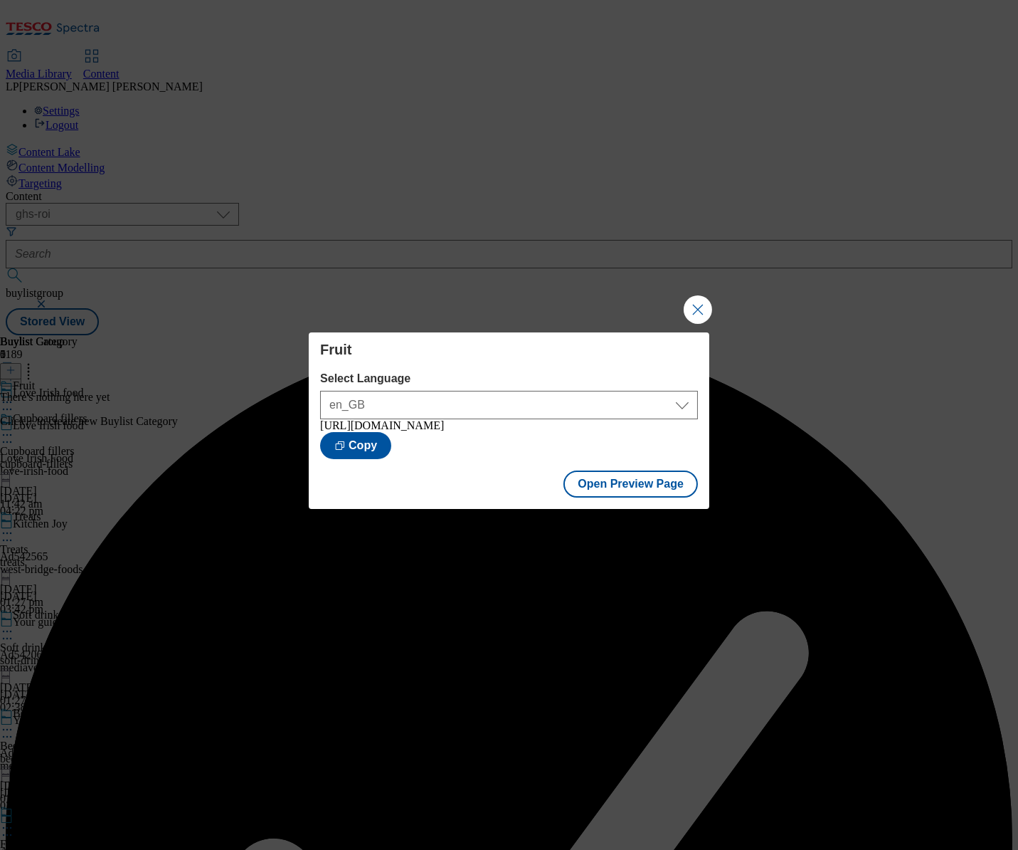
click at [698, 297] on button "Close Modal" at bounding box center [698, 309] width 28 height 28
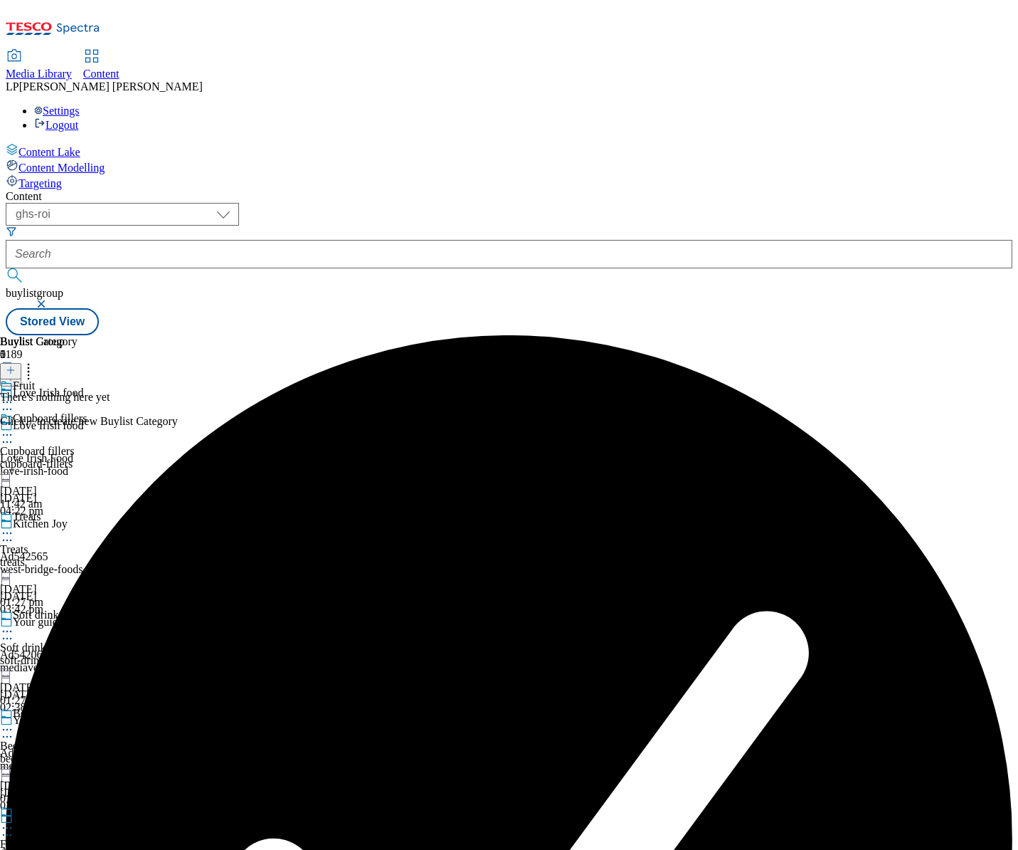
scroll to position [281, 0]
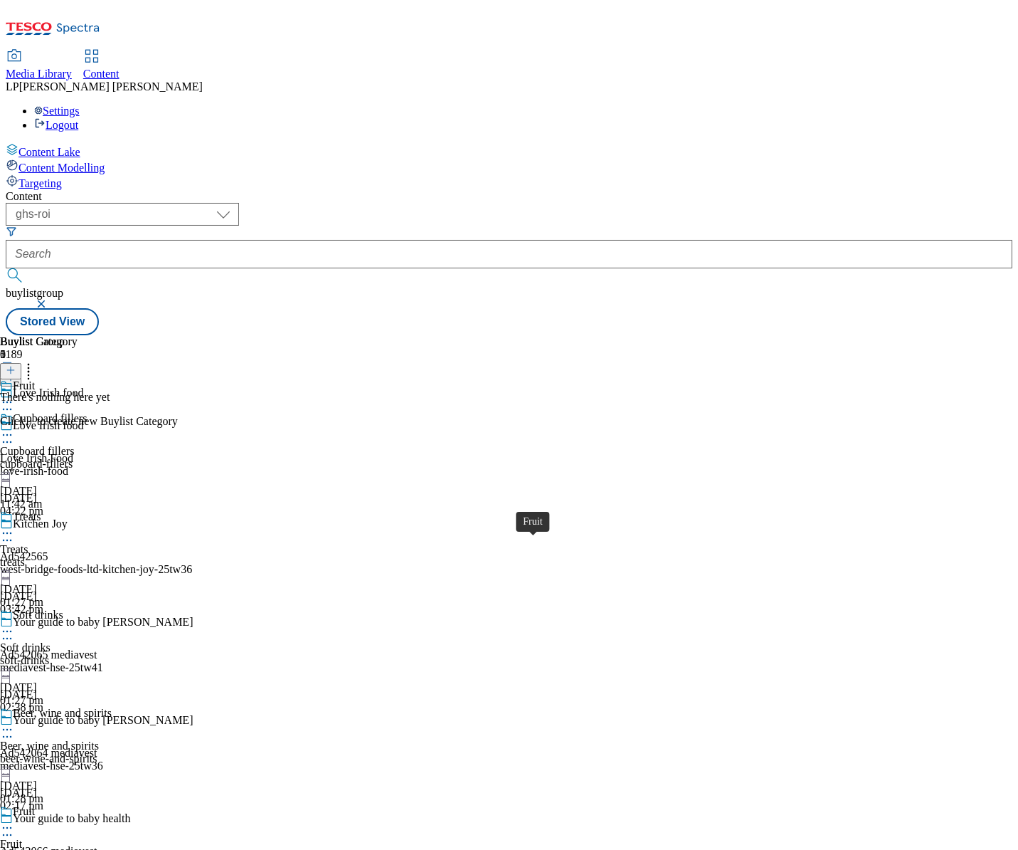
click at [22, 837] on span "Fruit" at bounding box center [11, 843] width 22 height 13
click at [112, 849] on div "fruit" at bounding box center [56, 856] width 112 height 13
click at [16, 365] on icon at bounding box center [11, 370] width 10 height 10
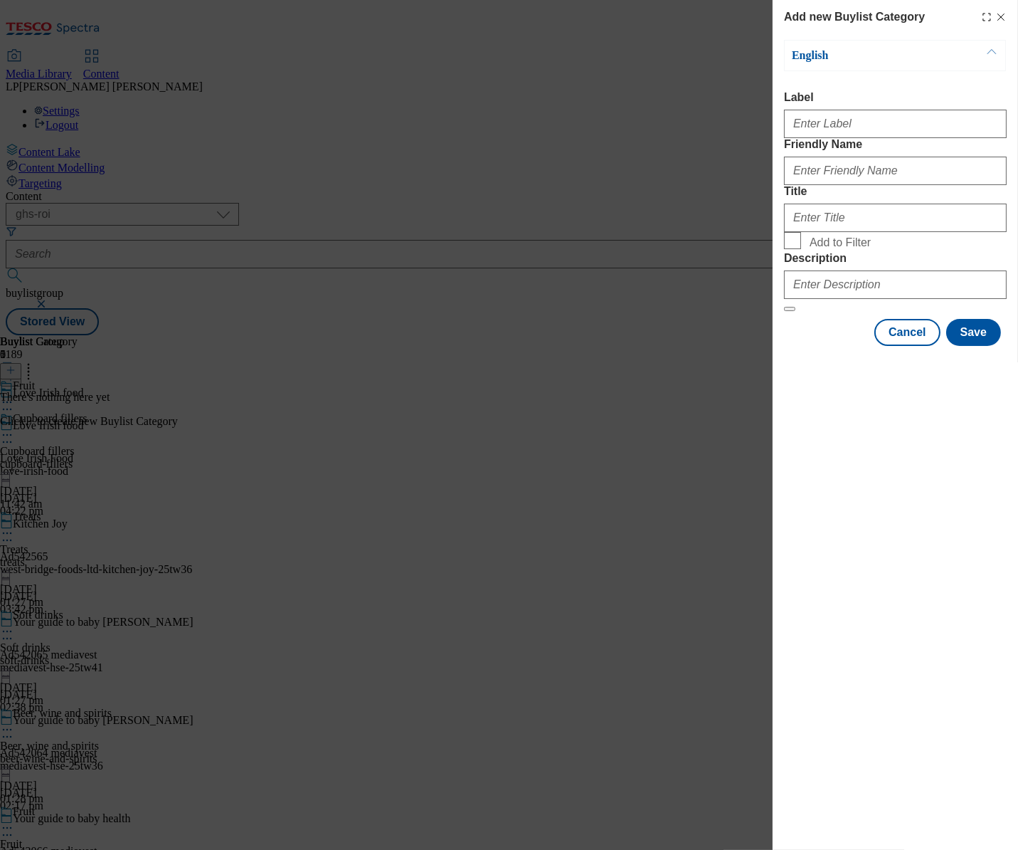
click at [1003, 16] on icon "Modal" at bounding box center [1000, 16] width 11 height 11
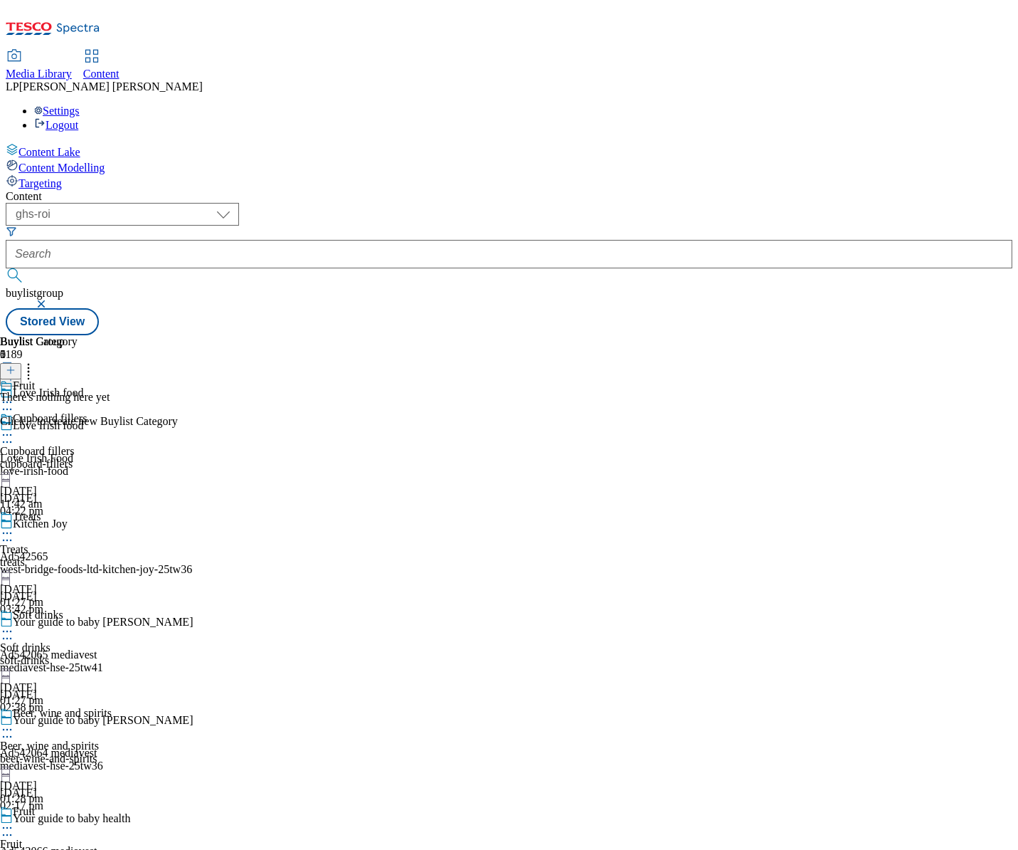
click at [112, 805] on div "Fruit Fruit fruit [DATE] 01:28 pm" at bounding box center [56, 854] width 112 height 98
click at [16, 365] on icon at bounding box center [11, 370] width 10 height 10
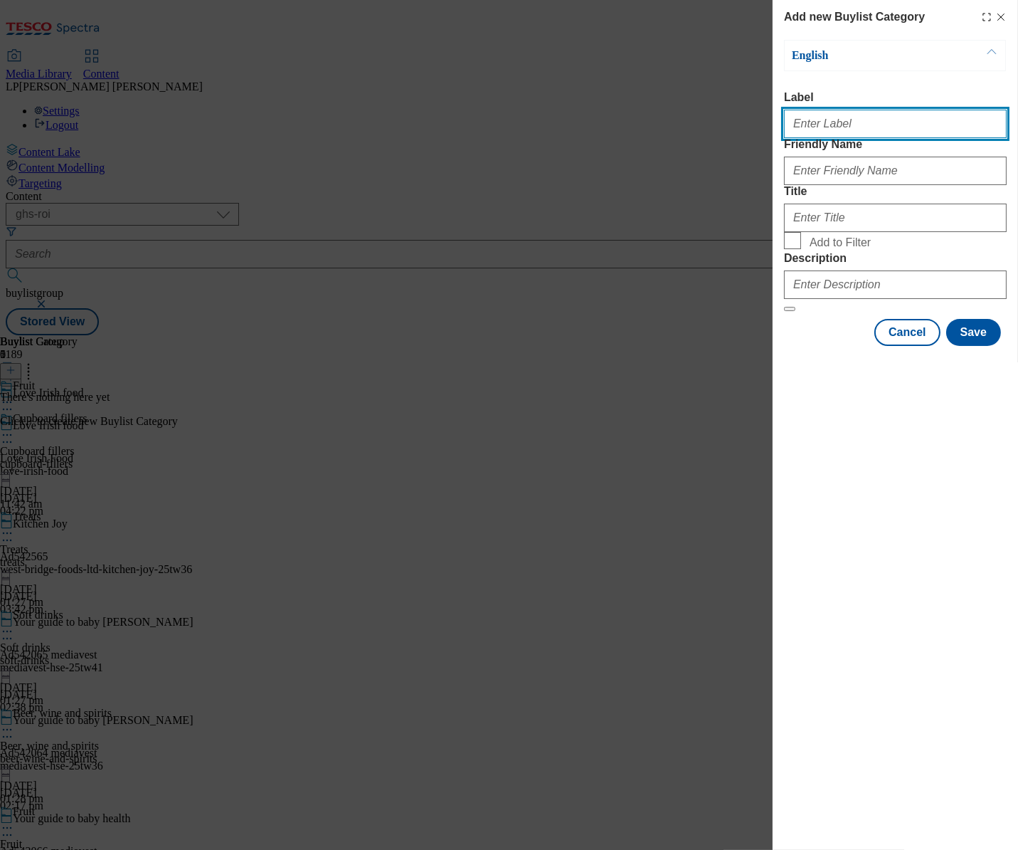
click at [845, 131] on input "Label" at bounding box center [895, 124] width 223 height 28
type input "Fruit"
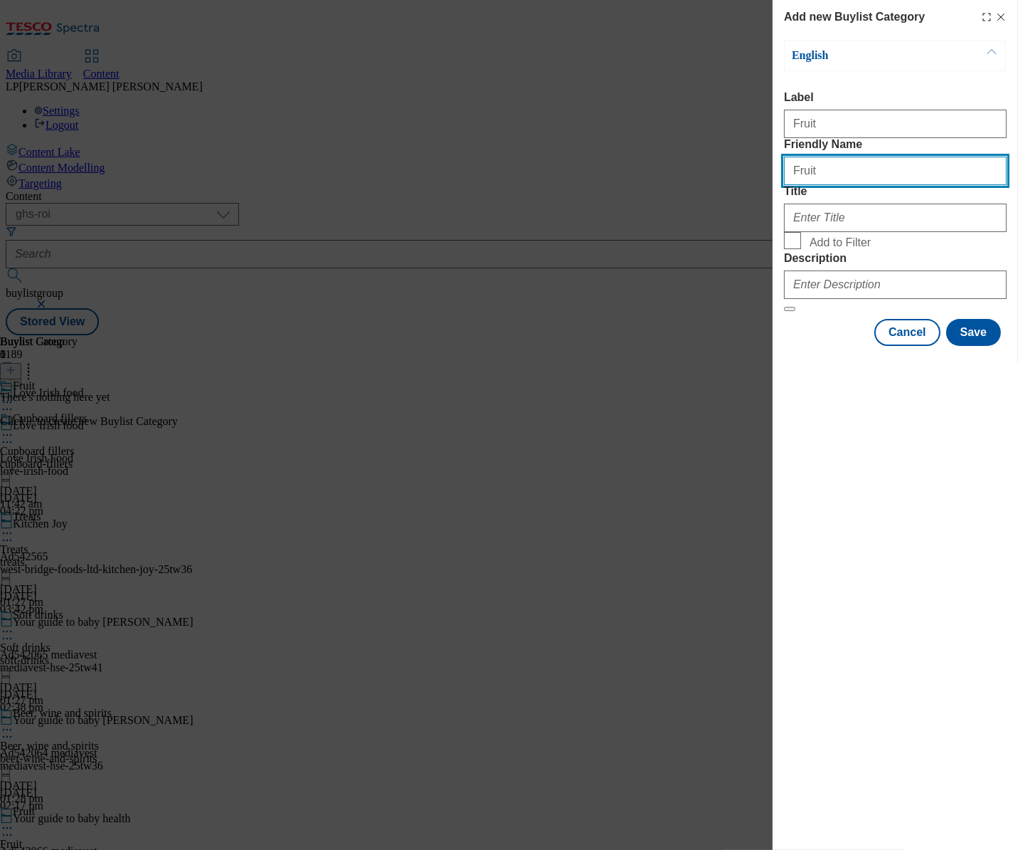
type input "Fruit"
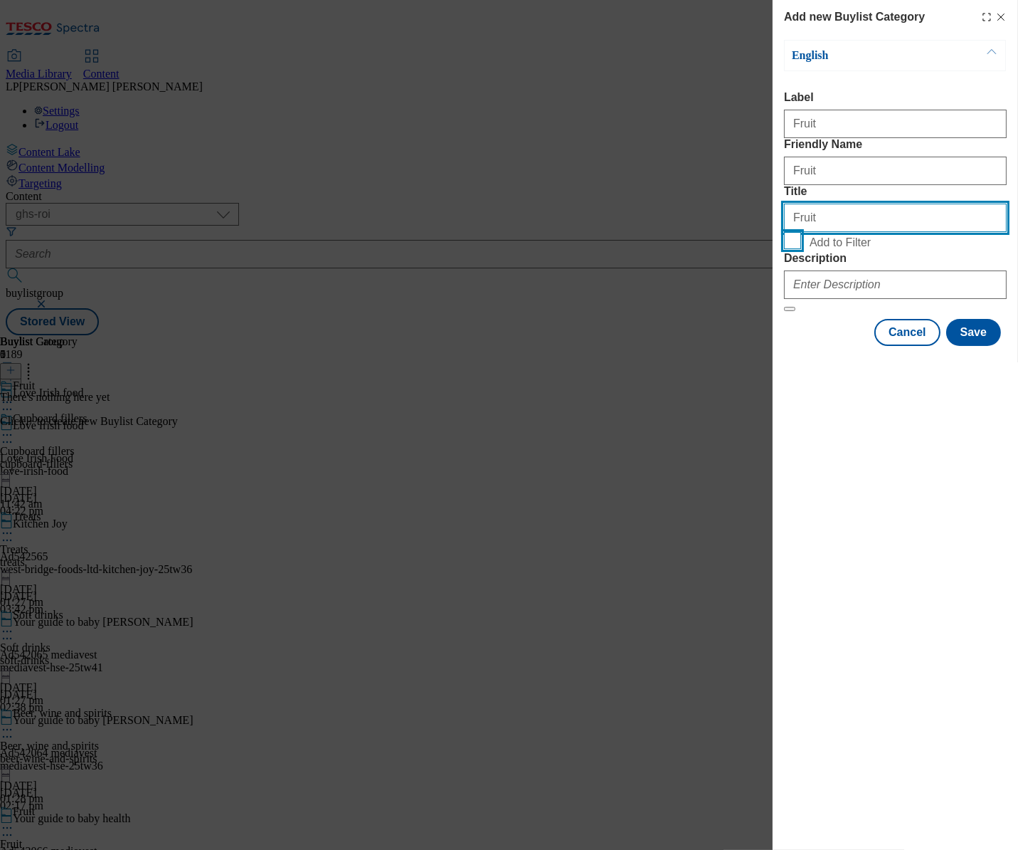
type input "Fruit"
click at [794, 249] on input "Add to Filter" at bounding box center [792, 240] width 17 height 17
click at [791, 249] on input "Add to Filter" at bounding box center [792, 240] width 17 height 17
checkbox input "false"
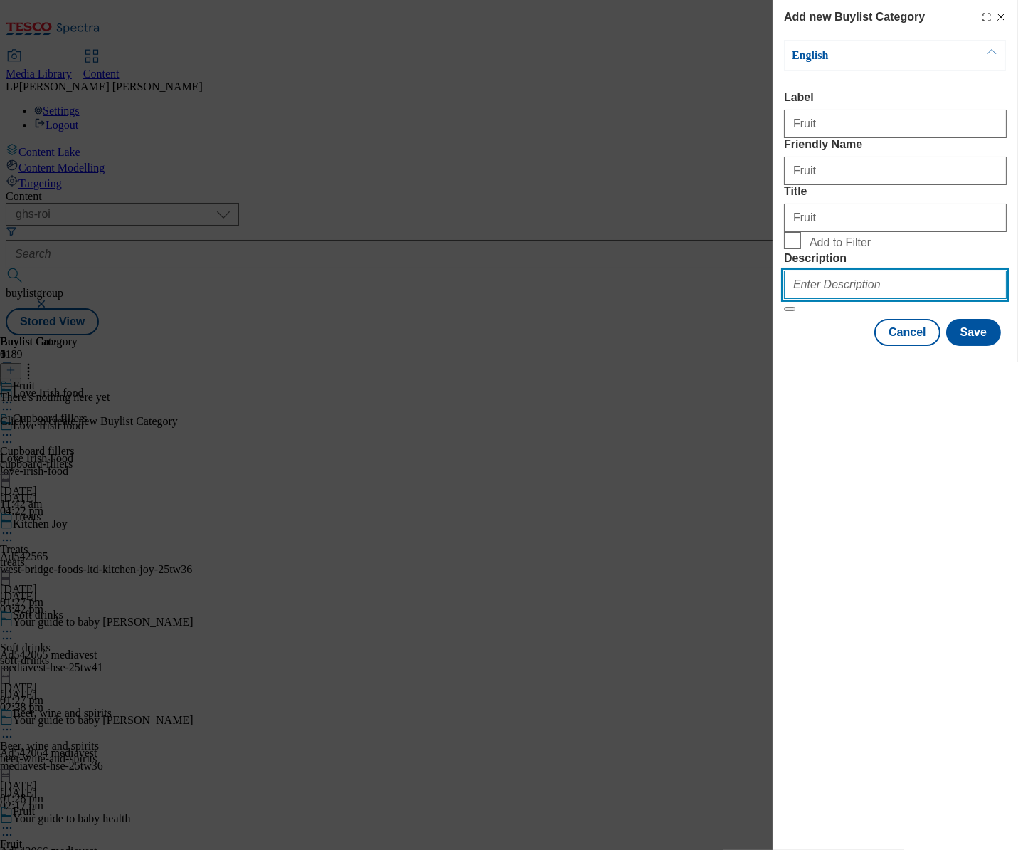
click at [814, 299] on input "Description" at bounding box center [895, 284] width 223 height 28
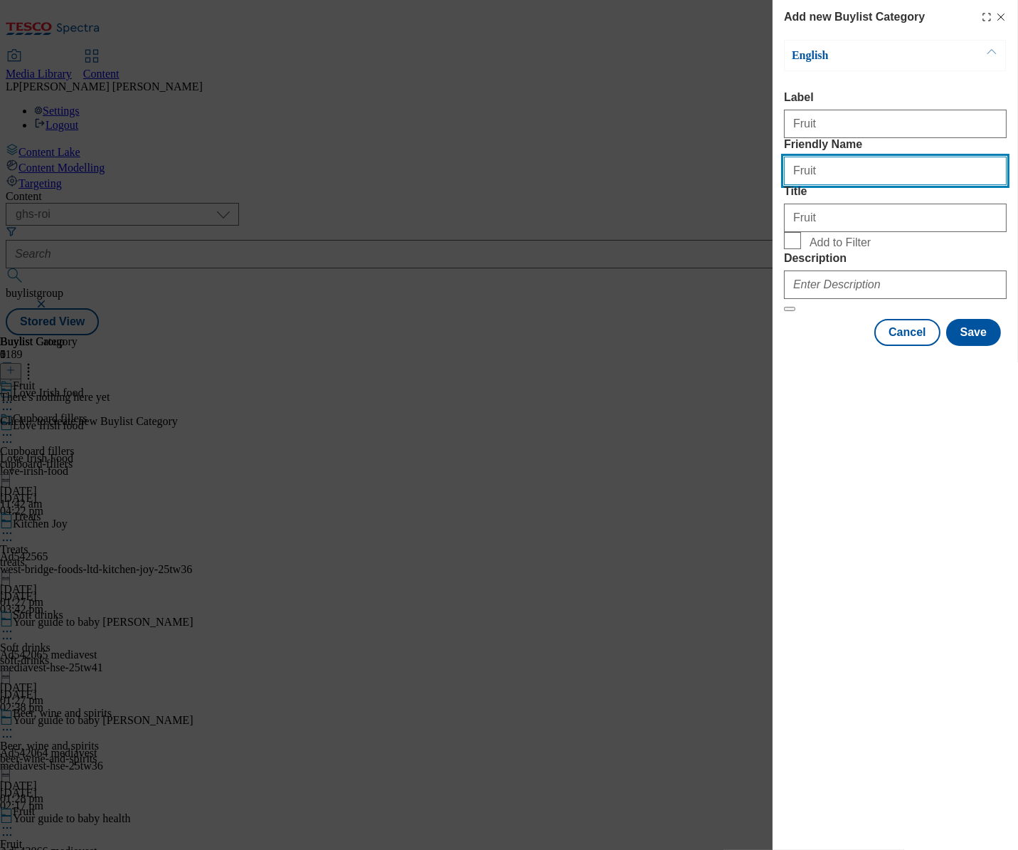
click at [798, 185] on input "Fruit" at bounding box center [895, 171] width 223 height 28
type input "fruit"
click at [975, 346] on button "Save" at bounding box center [973, 332] width 55 height 27
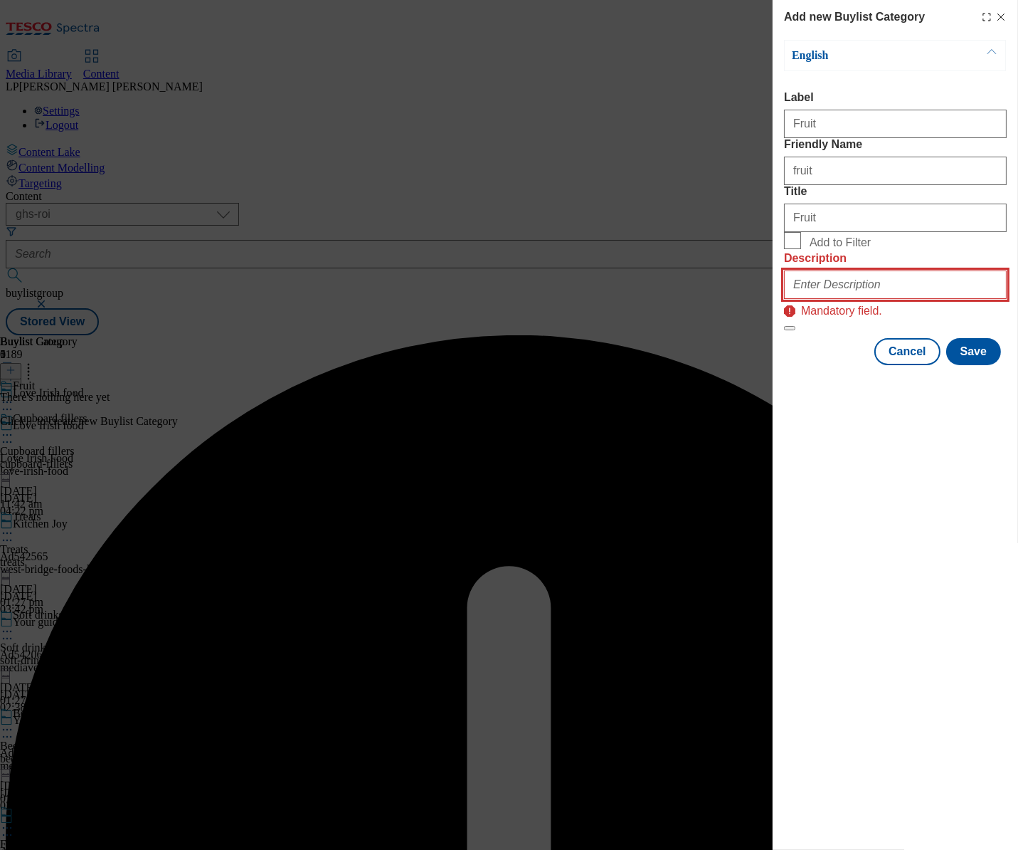
click at [844, 299] on input "Description" at bounding box center [895, 284] width 223 height 28
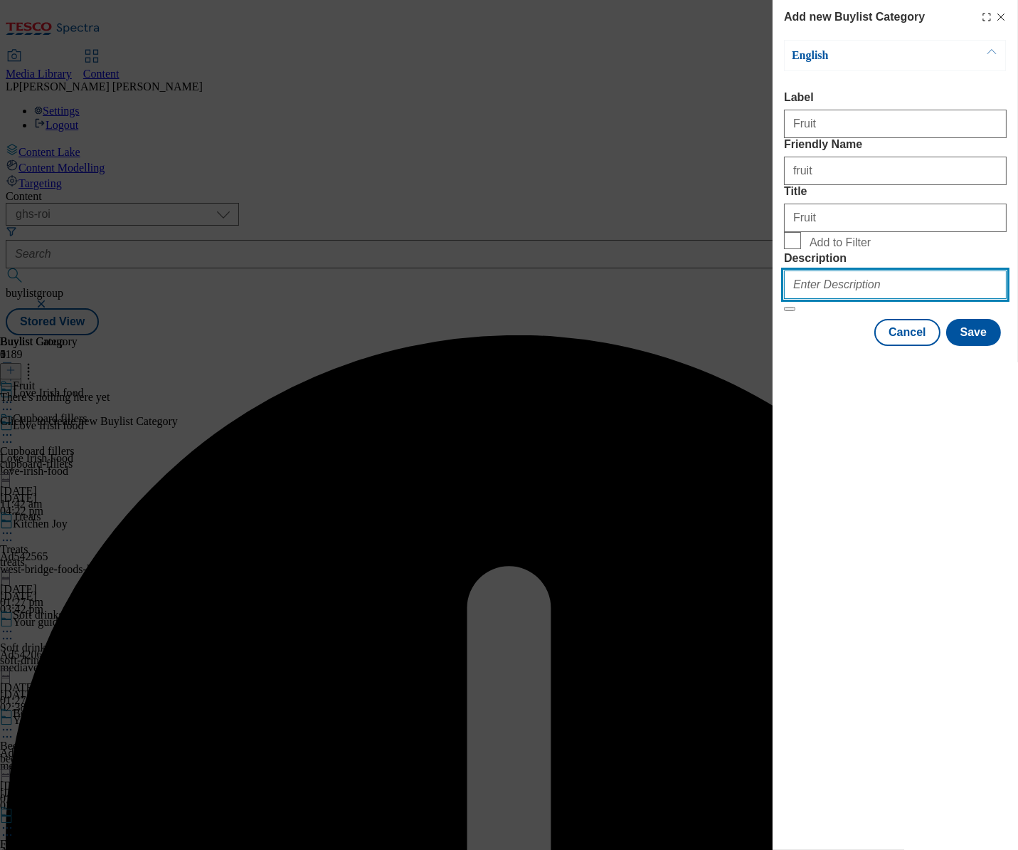
click at [851, 299] on input "Description" at bounding box center [895, 284] width 223 height 28
paste input "Get your 5-a-day with fresh fruit from top Irish brands, including Keelings Far…"
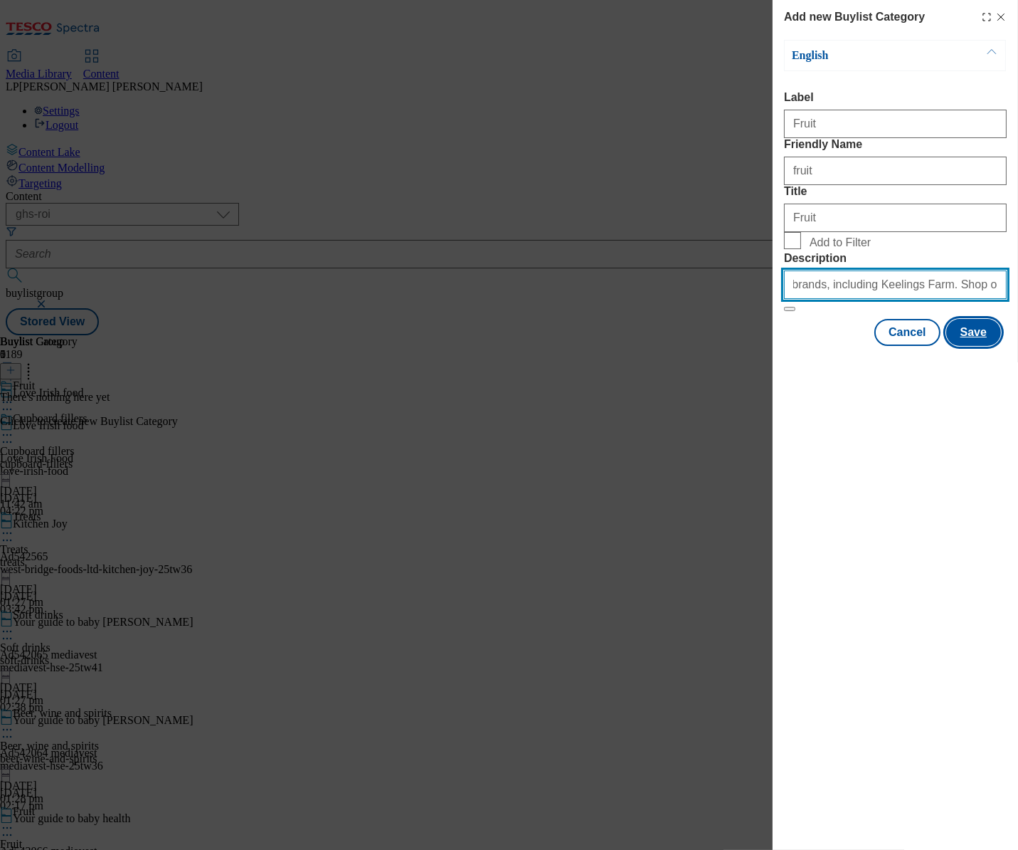
type input "Get your 5-a-day with fresh fruit from top Irish brands, including Keelings Far…"
click at [997, 346] on button "Save" at bounding box center [973, 332] width 55 height 27
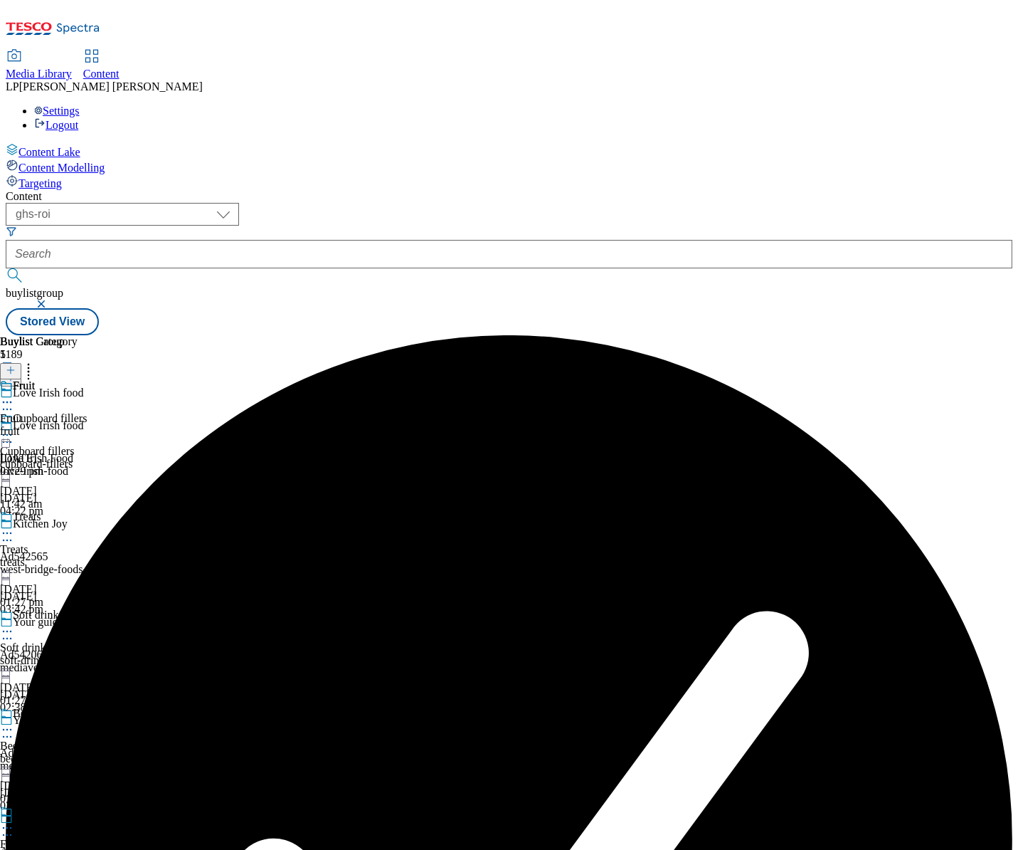
click at [78, 425] on div "fruit" at bounding box center [39, 431] width 78 height 13
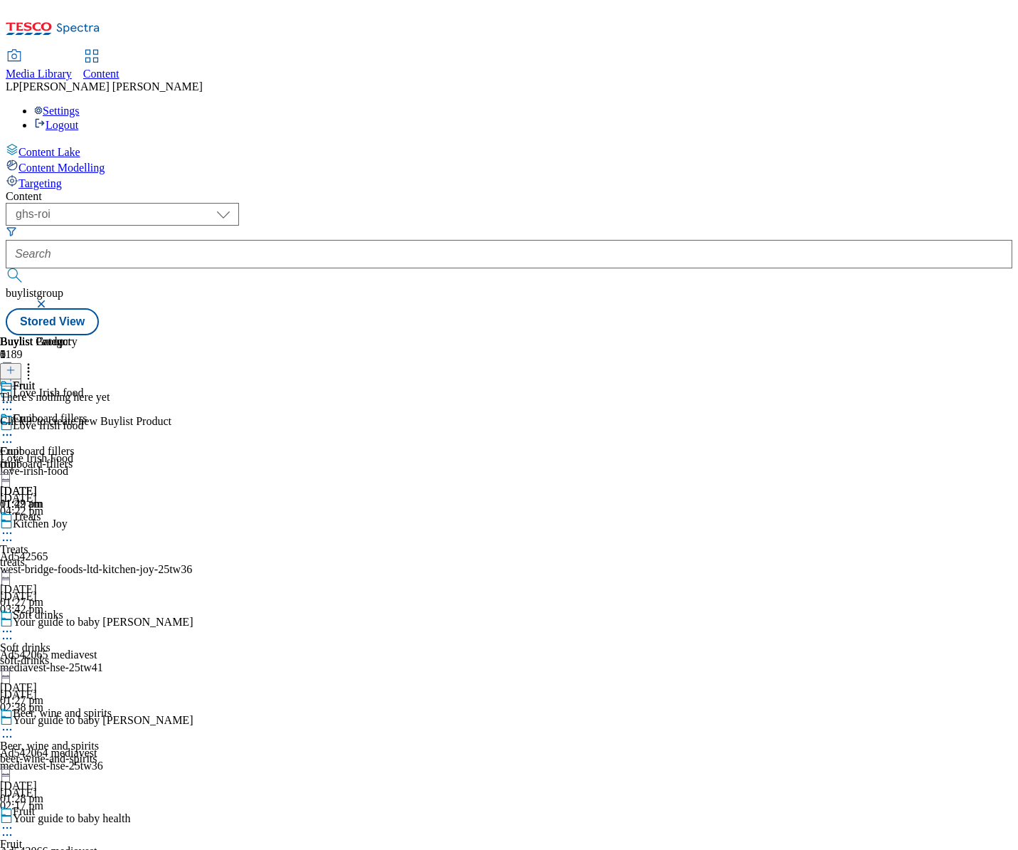
click at [16, 365] on icon at bounding box center [11, 370] width 10 height 10
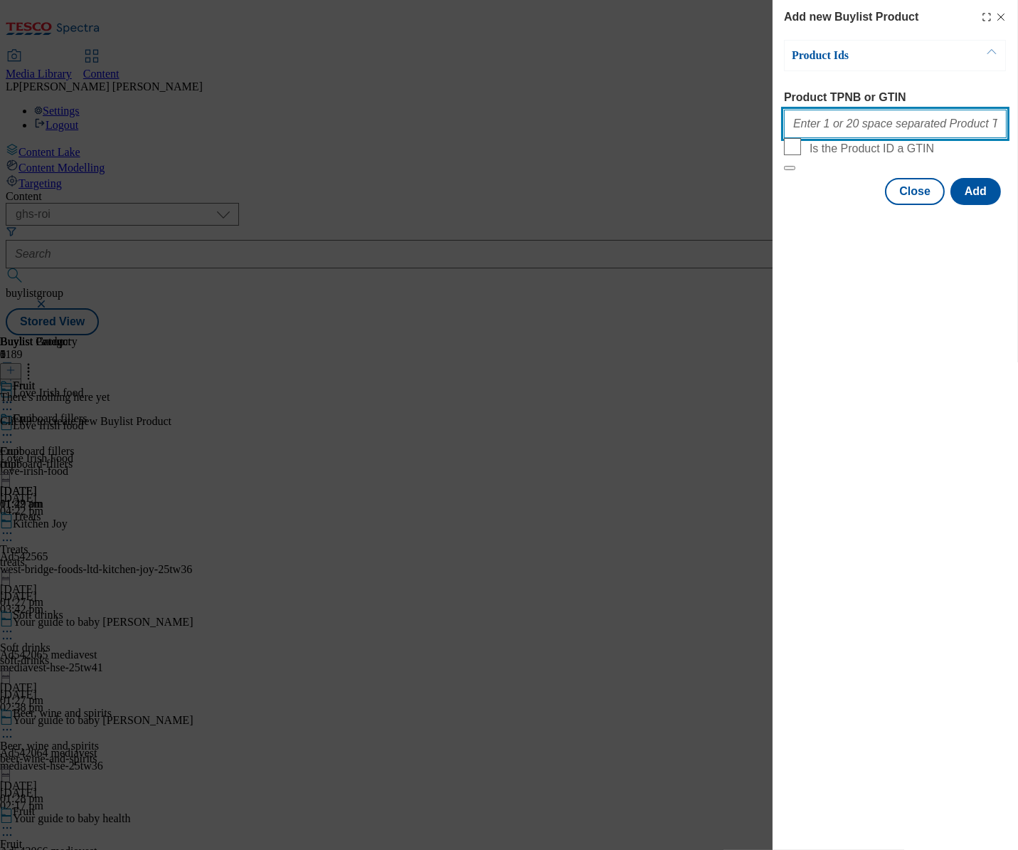
click at [820, 126] on input "Product TPNB or GTIN" at bounding box center [895, 124] width 223 height 28
paste input "91311939 64924710 87476035"
type input "91311939 64924710 87476035"
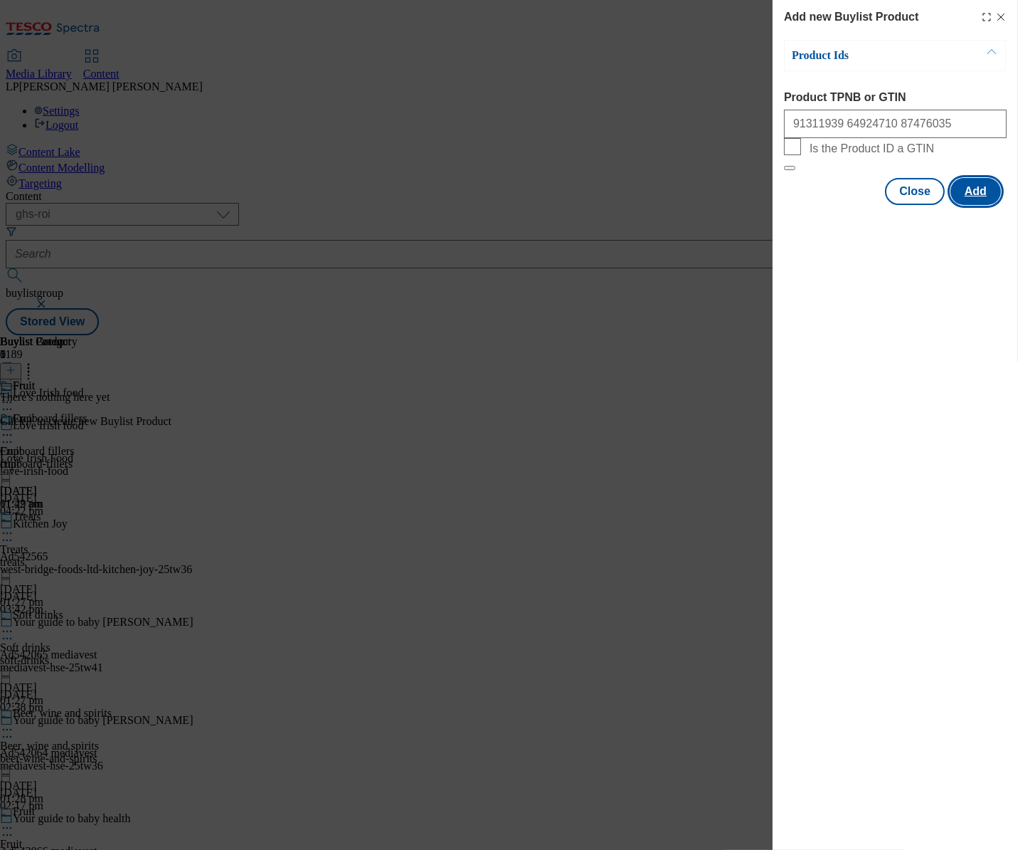
click at [978, 205] on button "Add" at bounding box center [976, 191] width 51 height 27
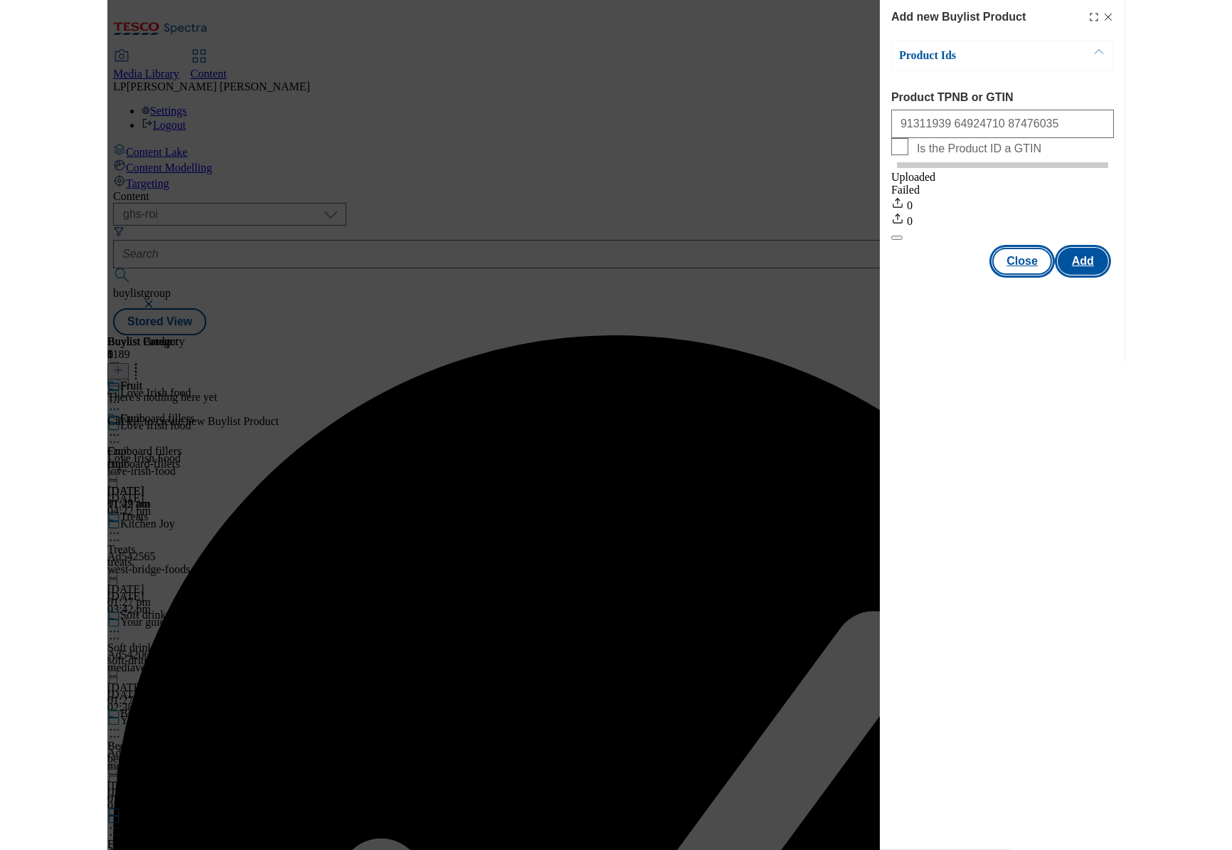
scroll to position [0, 0]
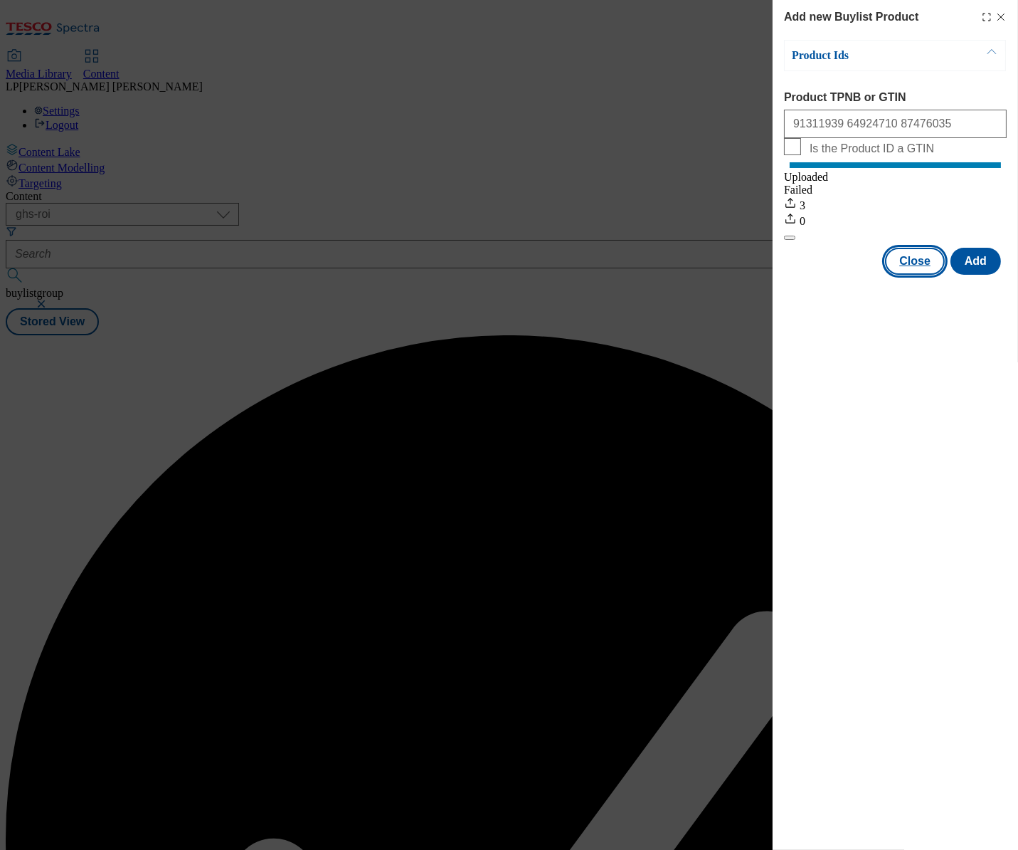
click at [921, 272] on button "Close" at bounding box center [915, 261] width 60 height 27
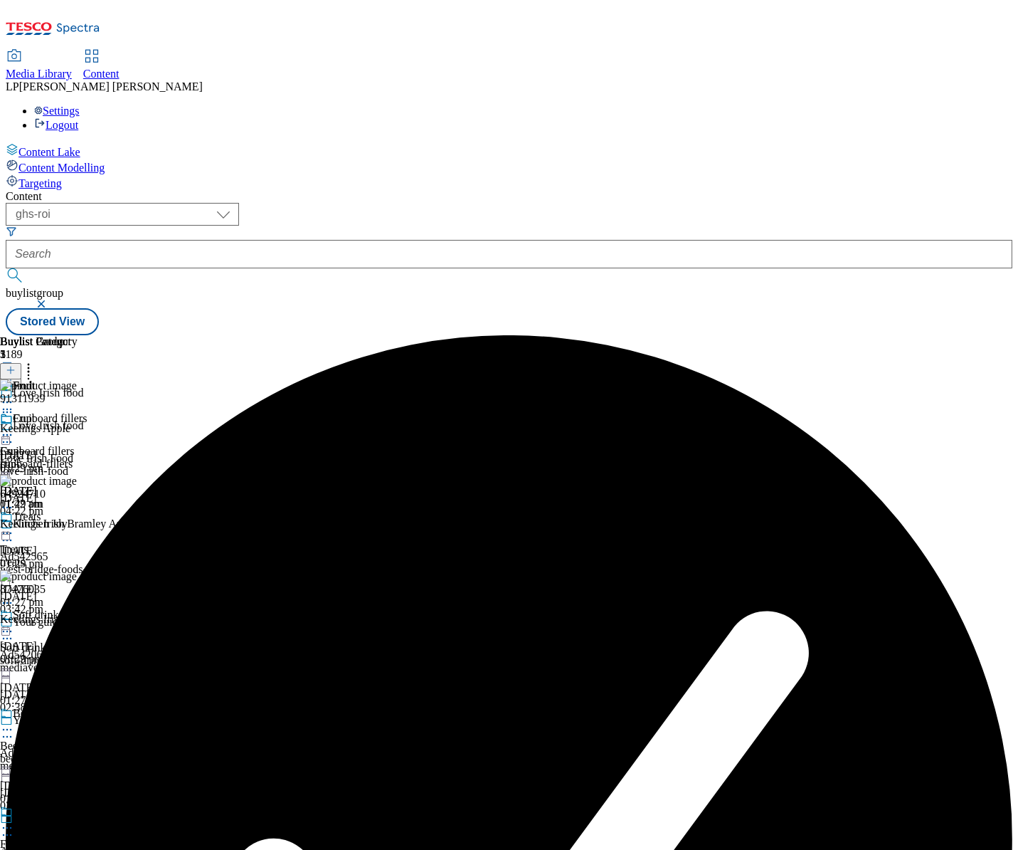
click at [78, 457] on div "fruit" at bounding box center [39, 463] width 78 height 13
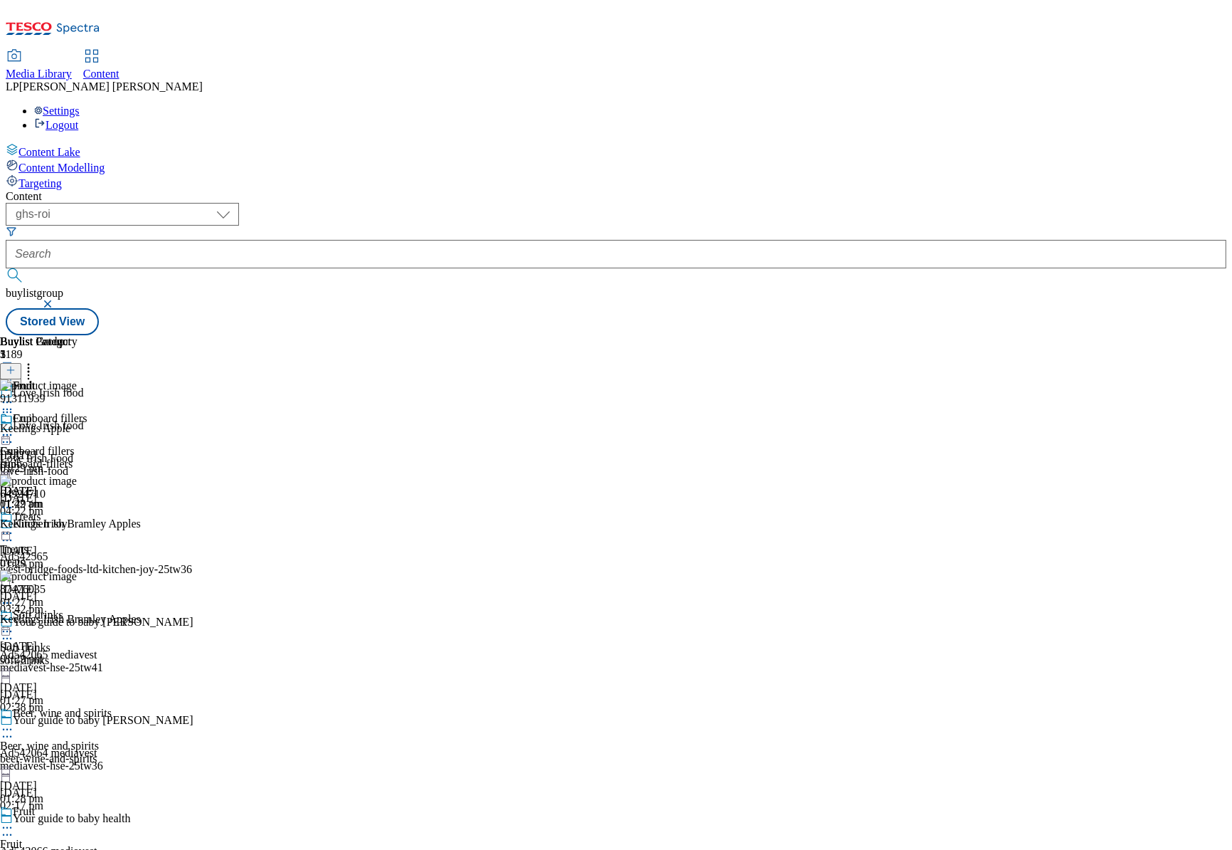
click at [14, 395] on icon at bounding box center [7, 402] width 14 height 14
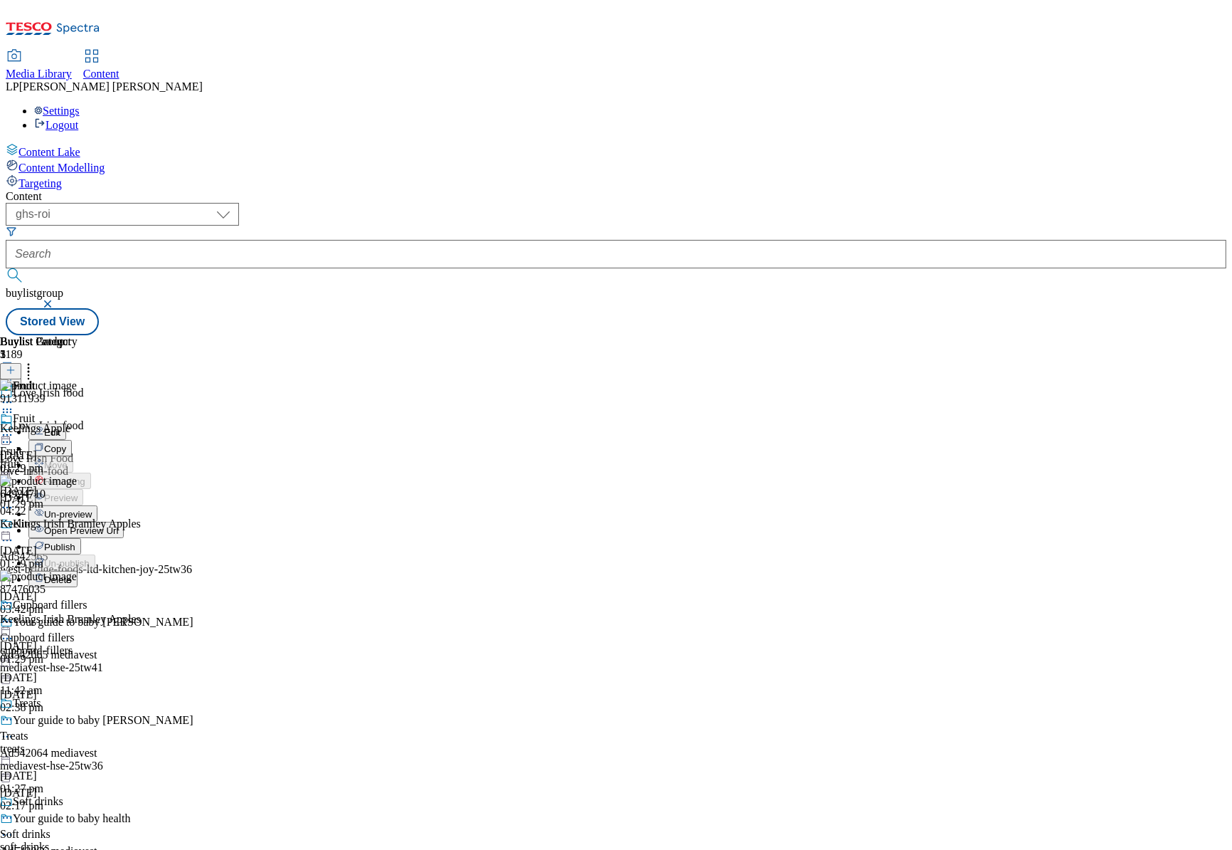
click at [118, 525] on span "Open Preview Url" at bounding box center [81, 530] width 74 height 11
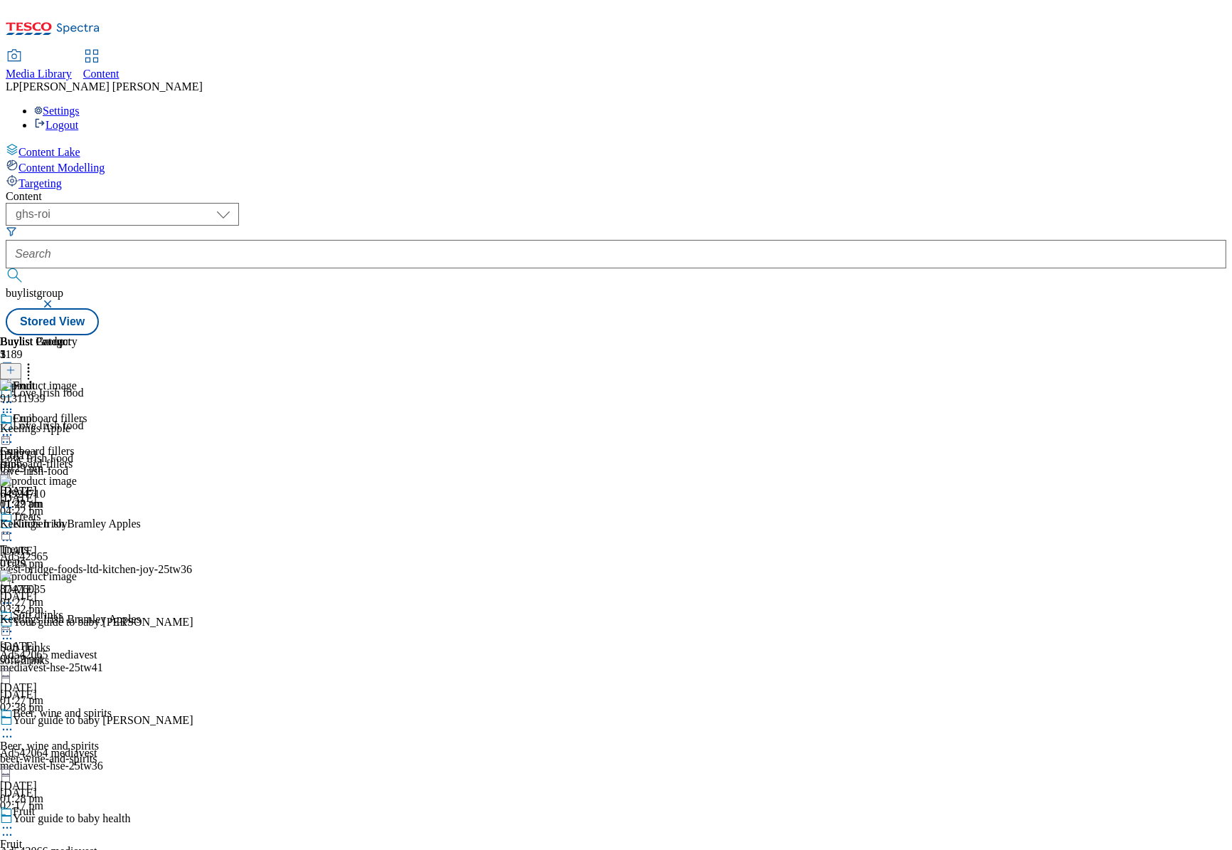
click at [14, 428] on icon at bounding box center [7, 435] width 14 height 14
click at [97, 522] on li "Preview" at bounding box center [62, 530] width 69 height 16
click at [14, 428] on icon at bounding box center [7, 435] width 14 height 14
click at [97, 522] on li "Preview" at bounding box center [62, 530] width 69 height 16
click at [14, 428] on icon at bounding box center [7, 435] width 14 height 14
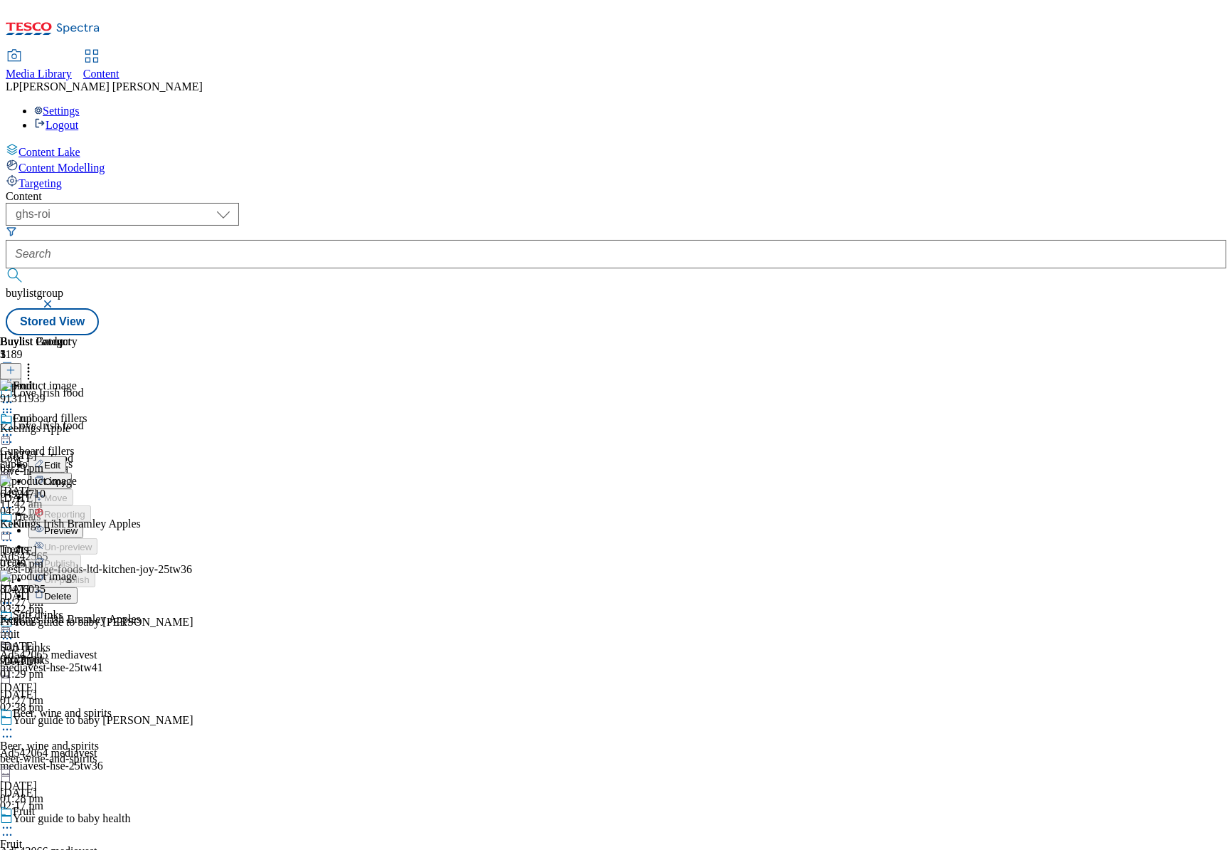
click at [78, 525] on span "Preview" at bounding box center [60, 530] width 33 height 11
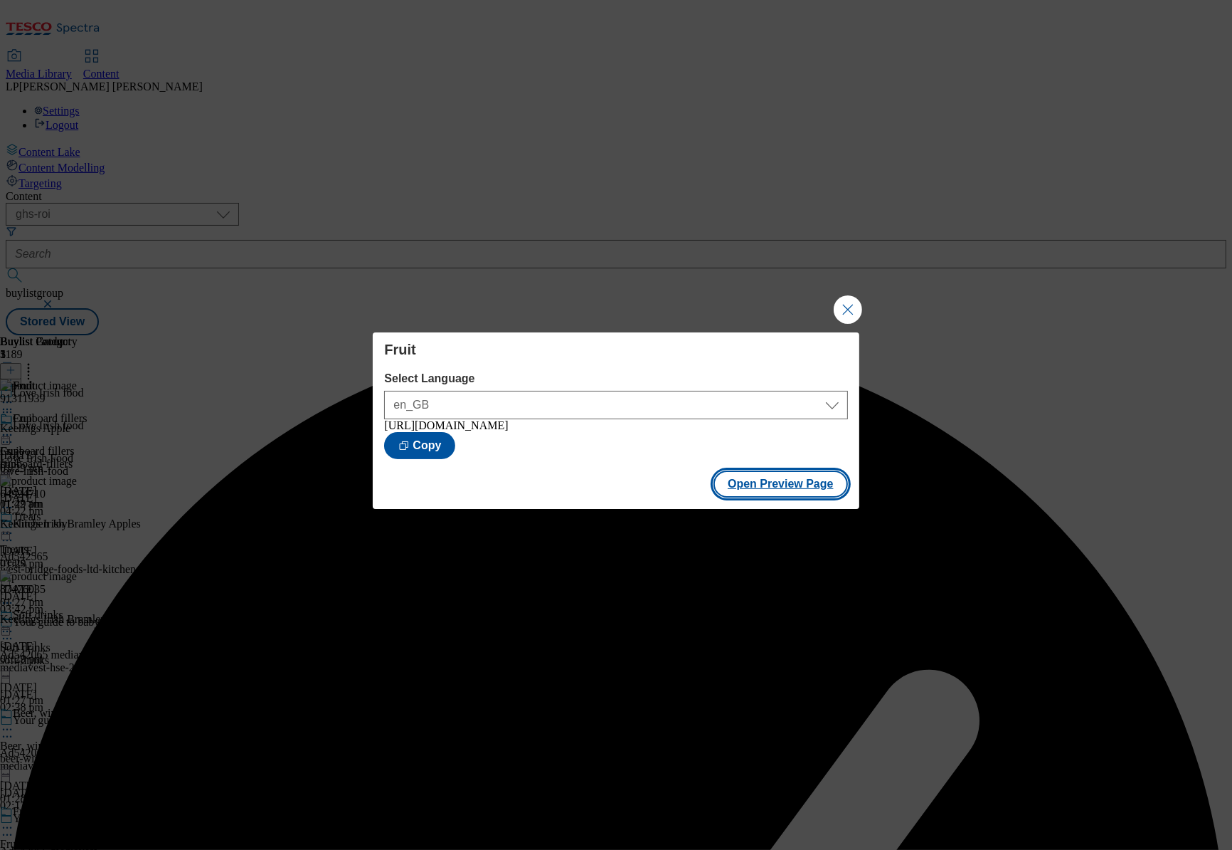
click at [793, 497] on button "Open Preview Page" at bounding box center [781, 483] width 134 height 27
click at [840, 308] on button "Close Modal" at bounding box center [848, 309] width 28 height 28
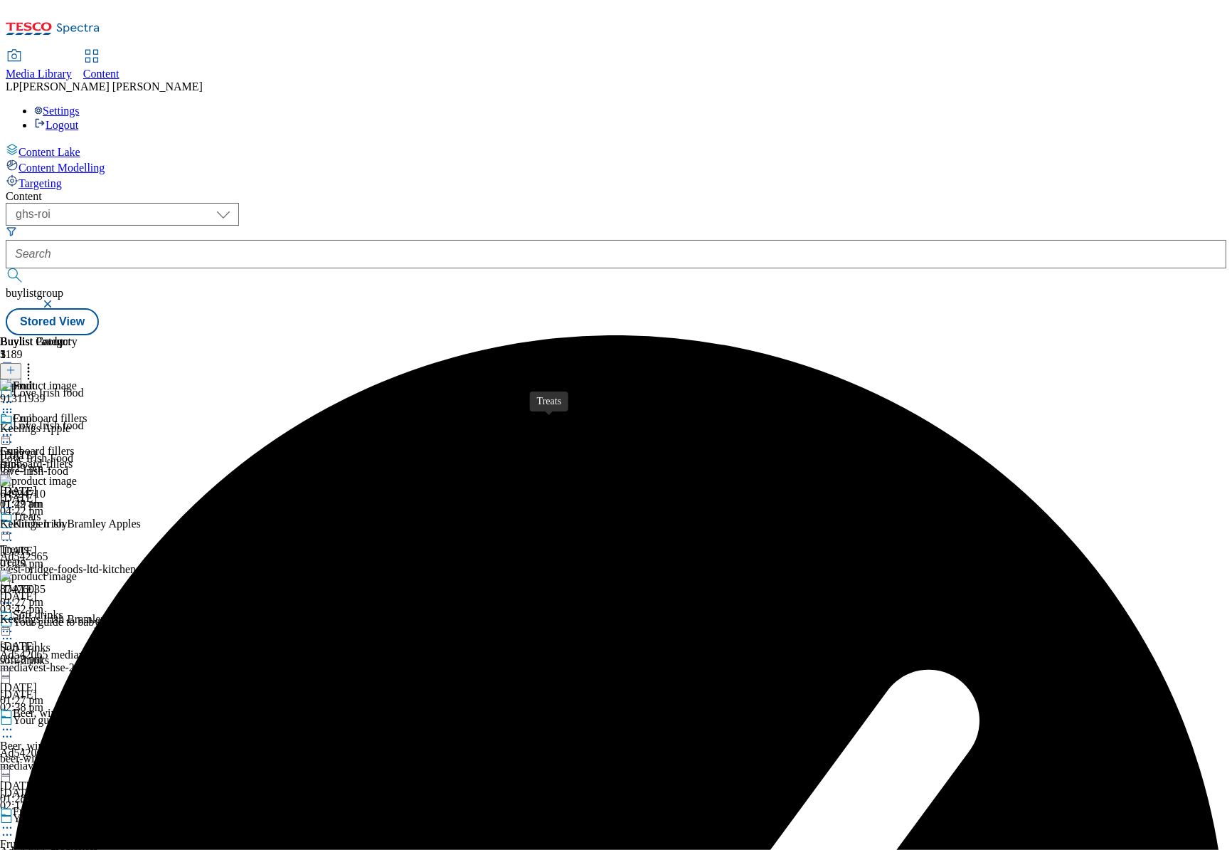
click at [41, 510] on span "Treats" at bounding box center [27, 518] width 28 height 16
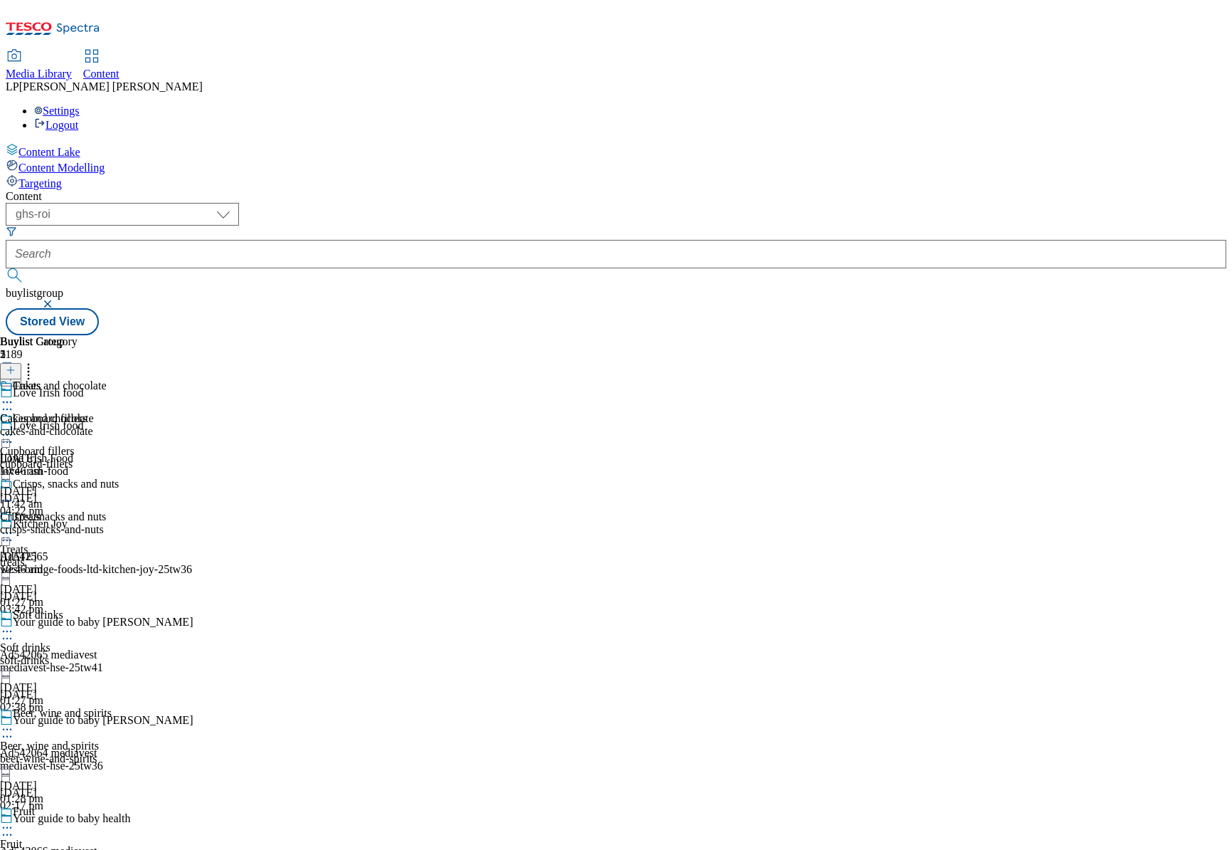
click at [119, 425] on div "cakes-and-chocolate" at bounding box center [59, 431] width 119 height 13
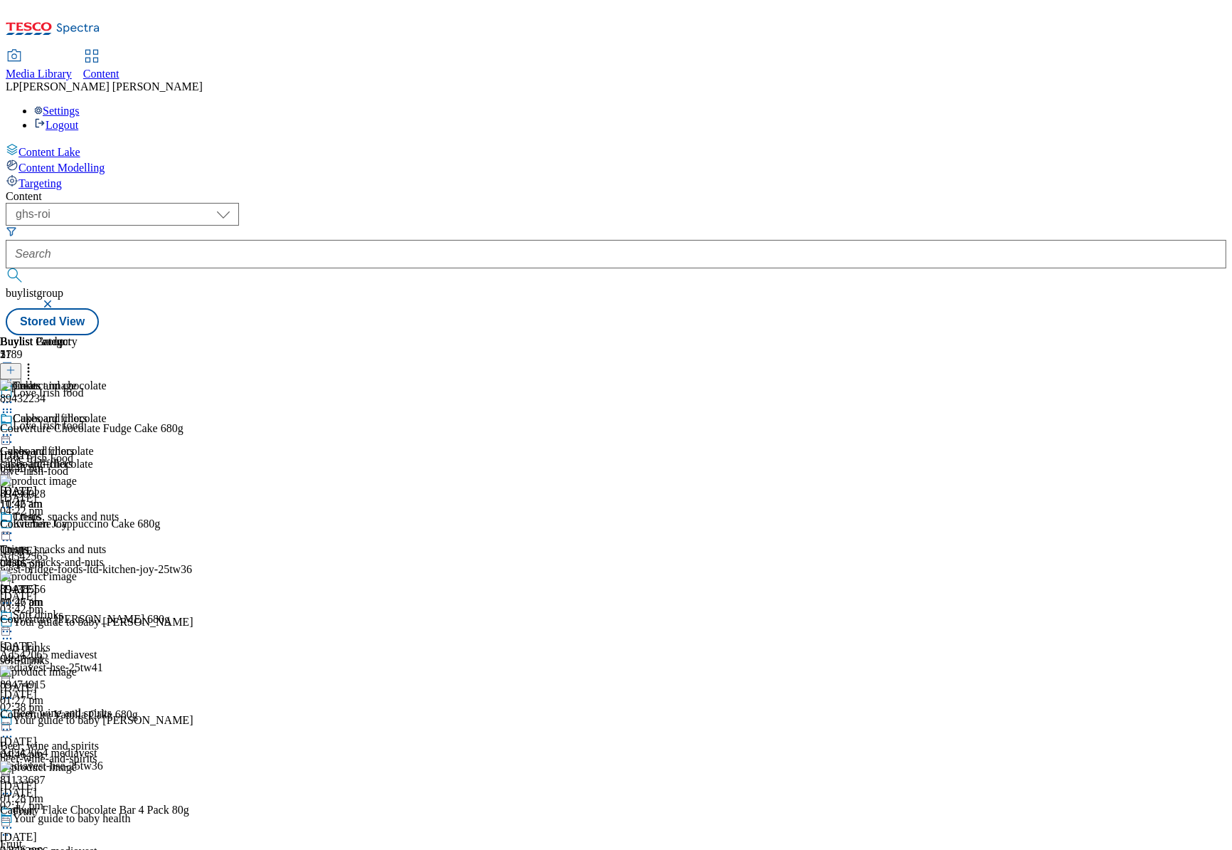
click at [119, 510] on div "Crisps, snacks and nuts Crisps, snacks and nuts crisps-snacks-and-nuts [DATE] 1…" at bounding box center [59, 559] width 119 height 98
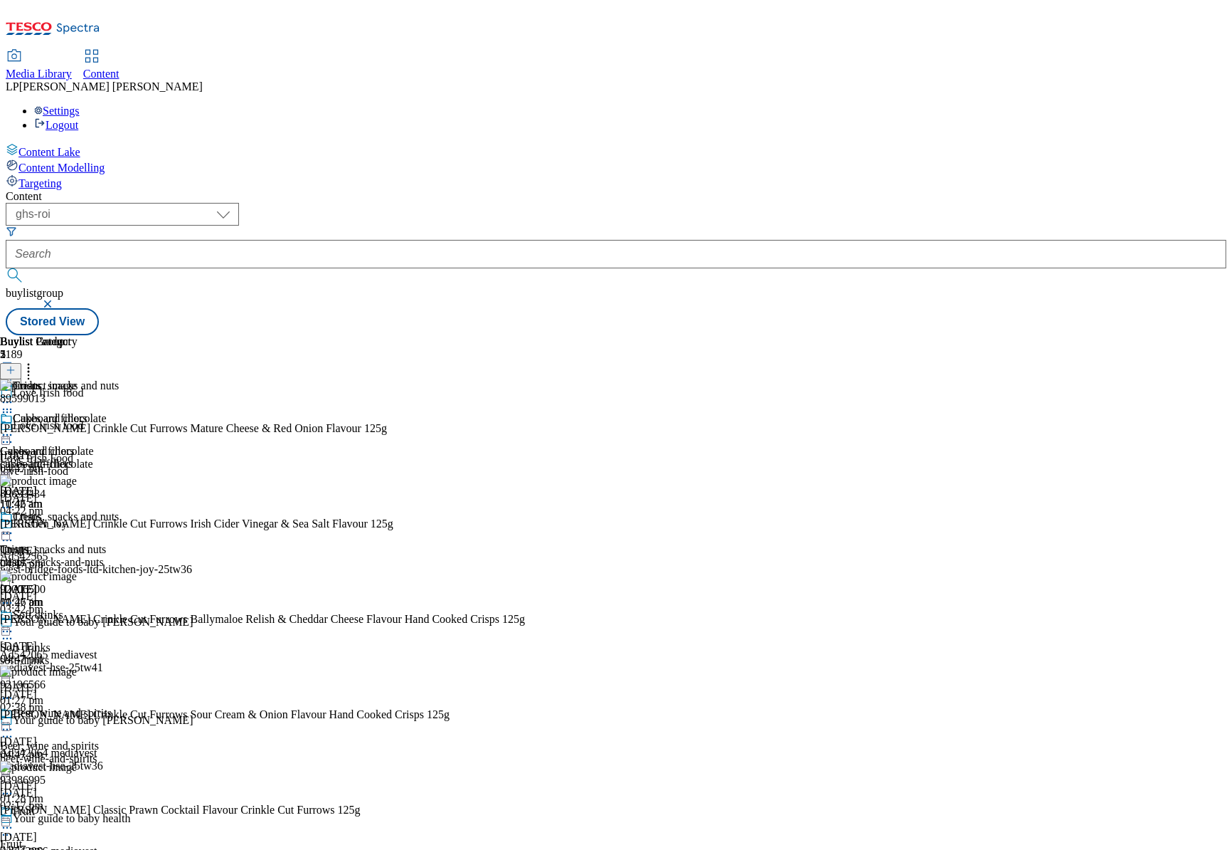
click at [112, 412] on div "Cupboard fillers" at bounding box center [56, 428] width 112 height 33
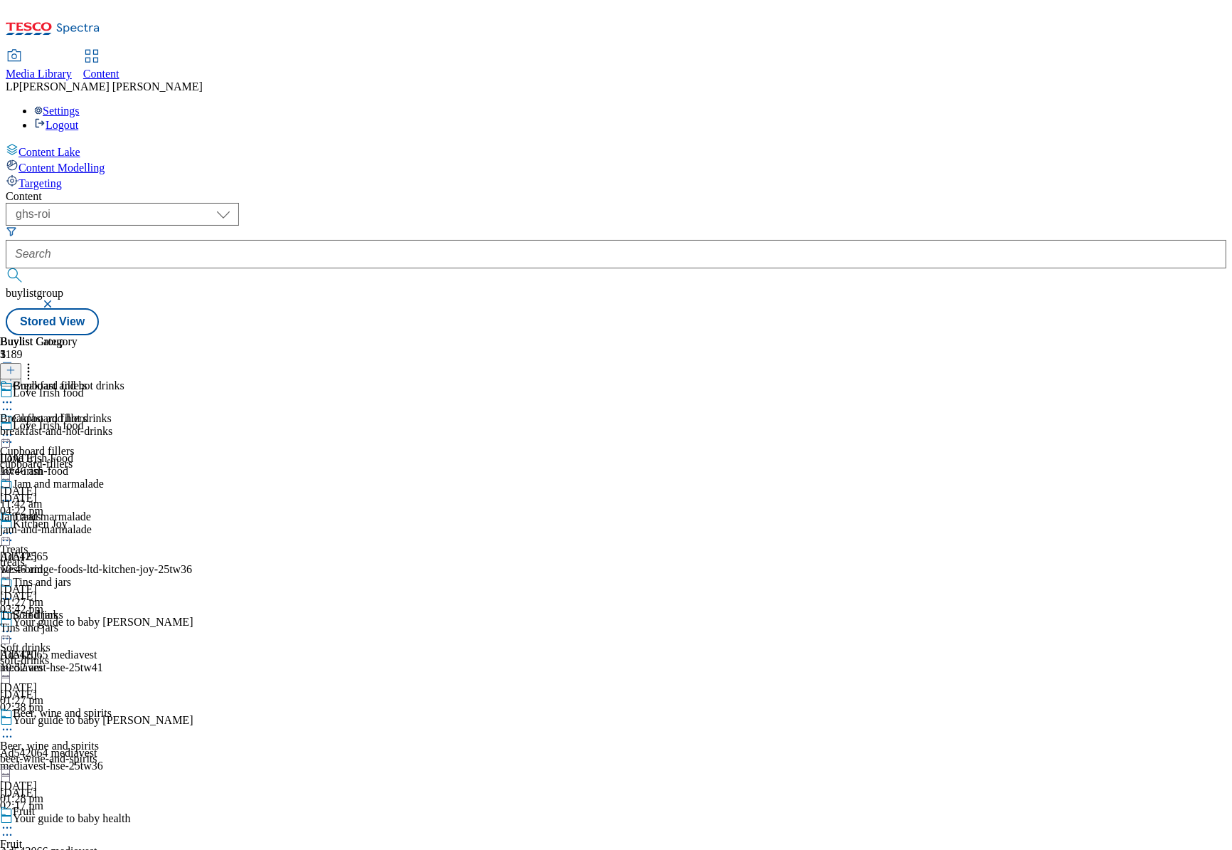
click at [14, 428] on icon at bounding box center [7, 435] width 14 height 14
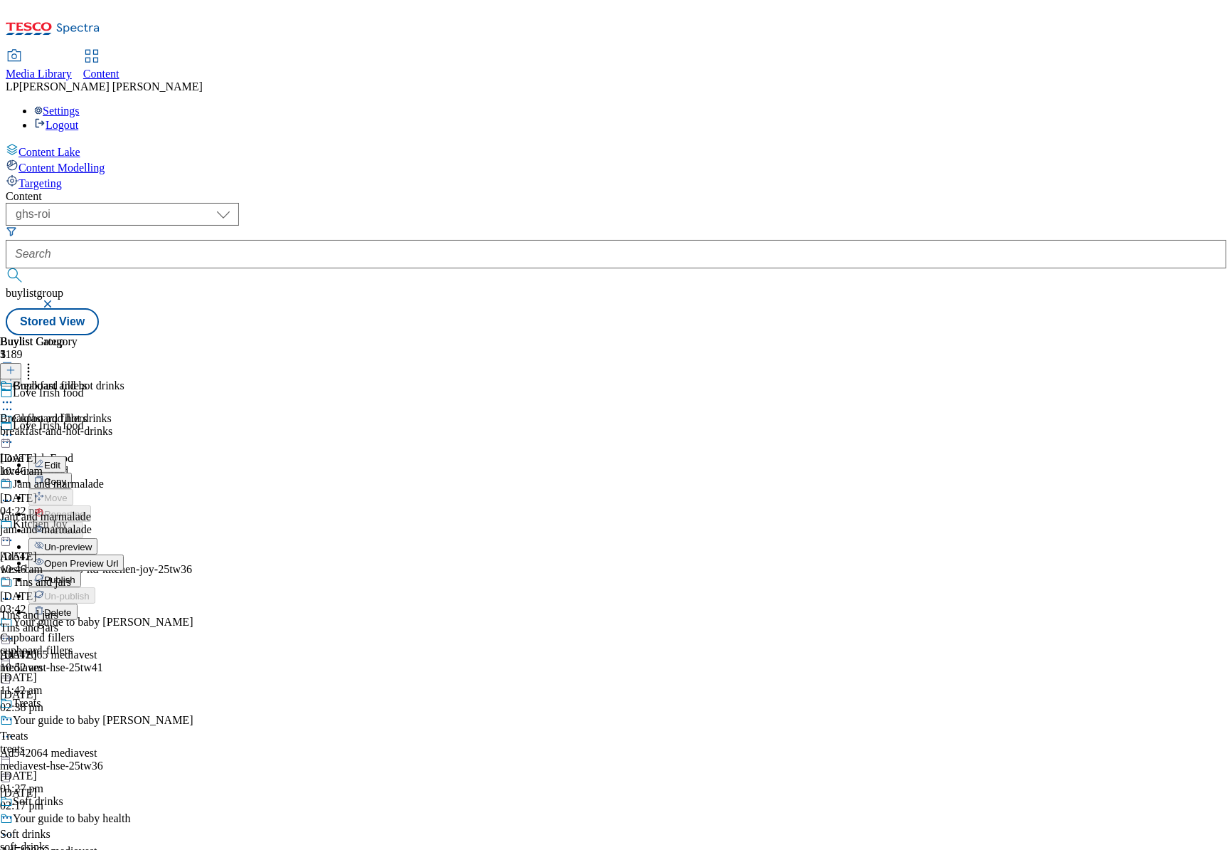
click at [118, 558] on span "Open Preview Url" at bounding box center [81, 563] width 74 height 11
